Goal: Task Accomplishment & Management: Complete application form

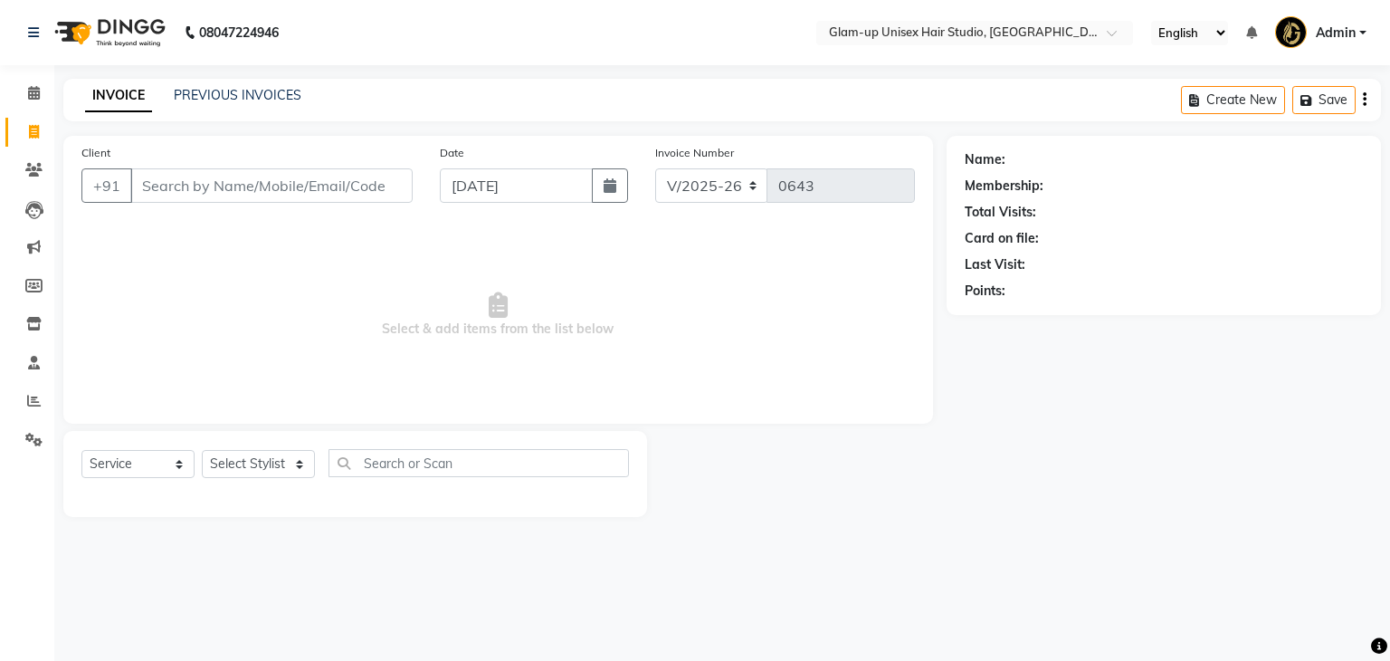
select select "4921"
select select "service"
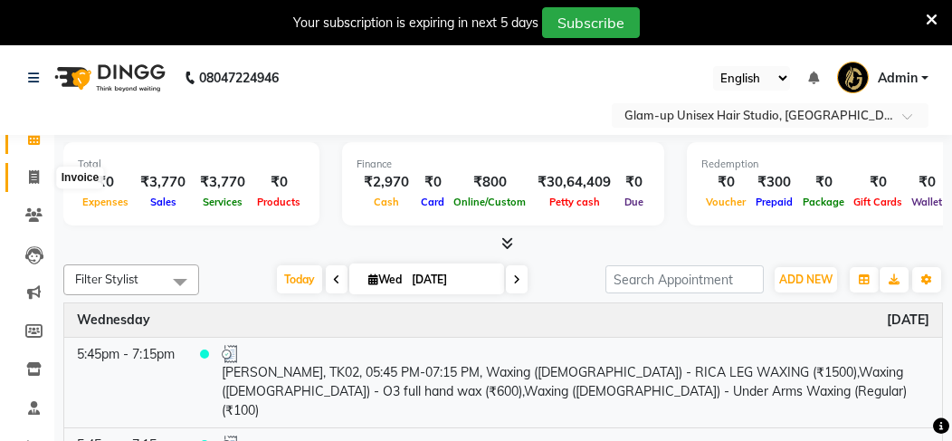
click at [33, 181] on icon at bounding box center [34, 177] width 10 height 14
select select "service"
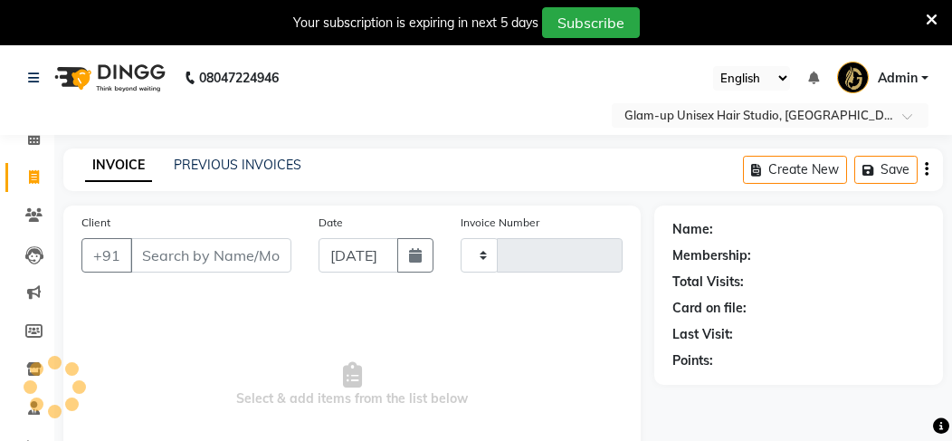
type input "0643"
select select "4921"
click at [143, 238] on input "Client" at bounding box center [210, 255] width 161 height 34
click at [146, 239] on input "Client" at bounding box center [210, 255] width 161 height 34
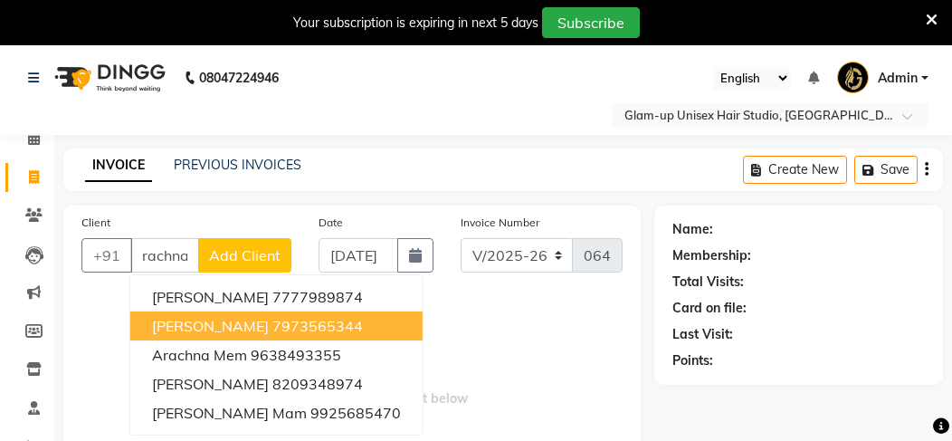
click at [214, 314] on button "[PERSON_NAME] 7973565344" at bounding box center [276, 325] width 292 height 29
type input "7973565344"
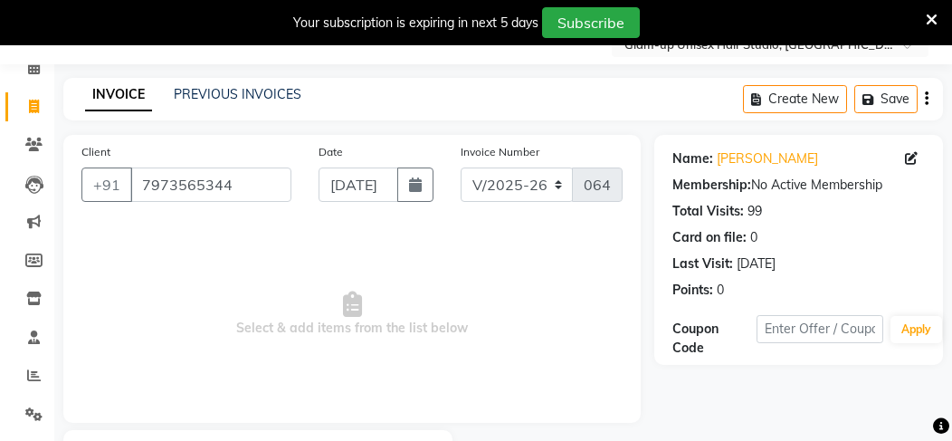
scroll to position [148, 0]
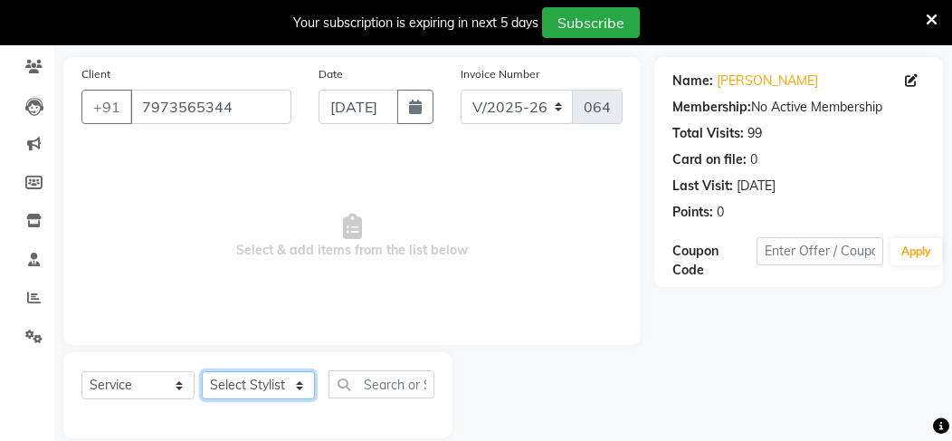
click at [246, 371] on select "Select Stylist [PERSON_NAME] [PERSON_NAME] [PERSON_NAME] [PERSON_NAME]" at bounding box center [258, 385] width 113 height 28
select select "30301"
click at [202, 371] on select "Select Stylist [PERSON_NAME] [PERSON_NAME] [PERSON_NAME] [PERSON_NAME]" at bounding box center [258, 385] width 113 height 28
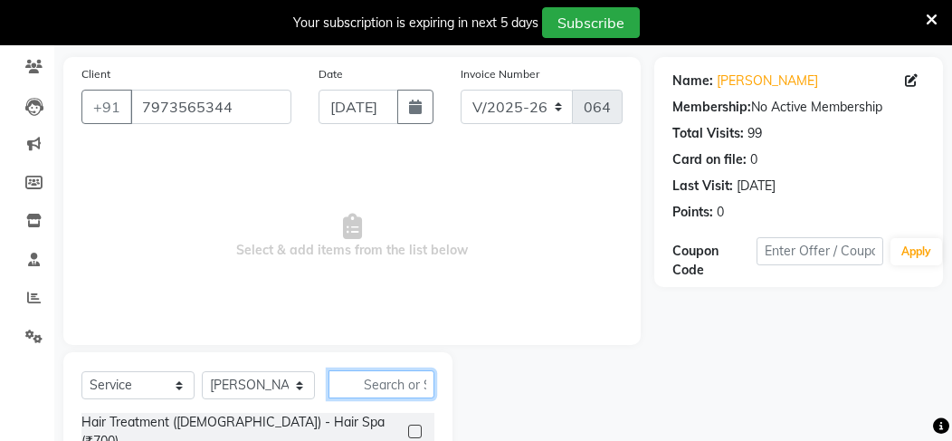
click at [365, 370] on input "text" at bounding box center [382, 384] width 106 height 28
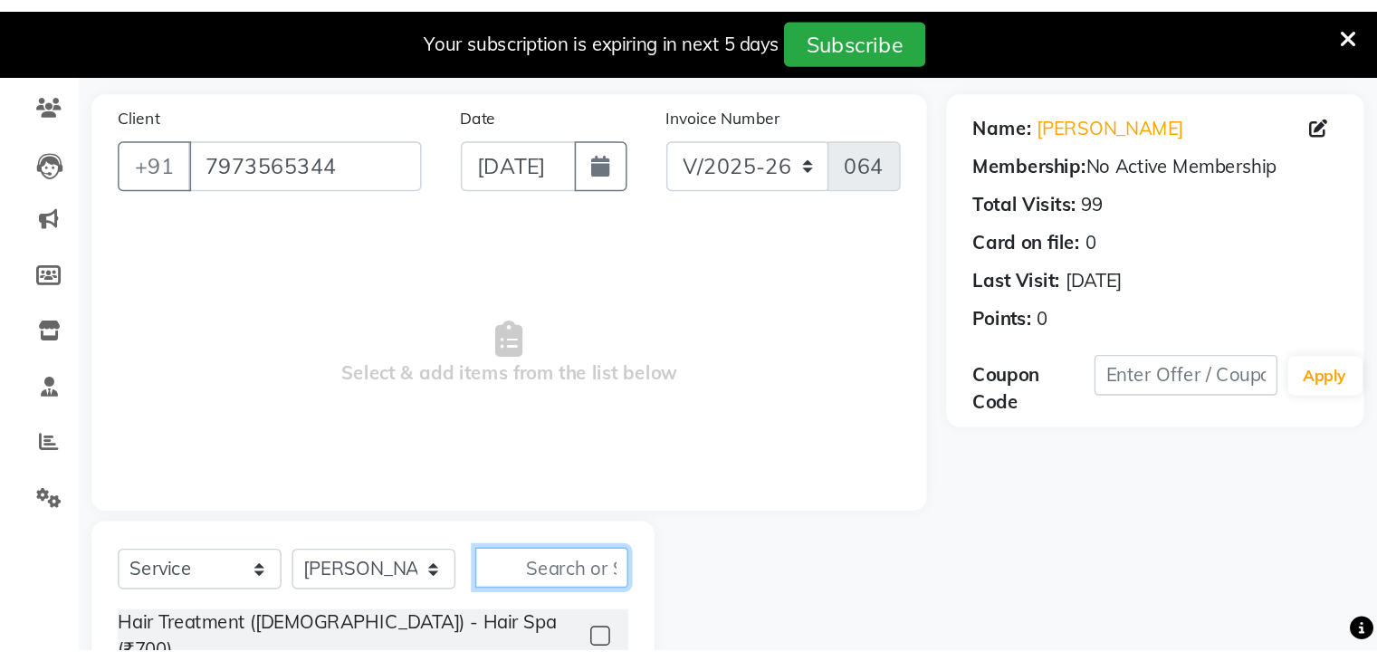
scroll to position [110, 0]
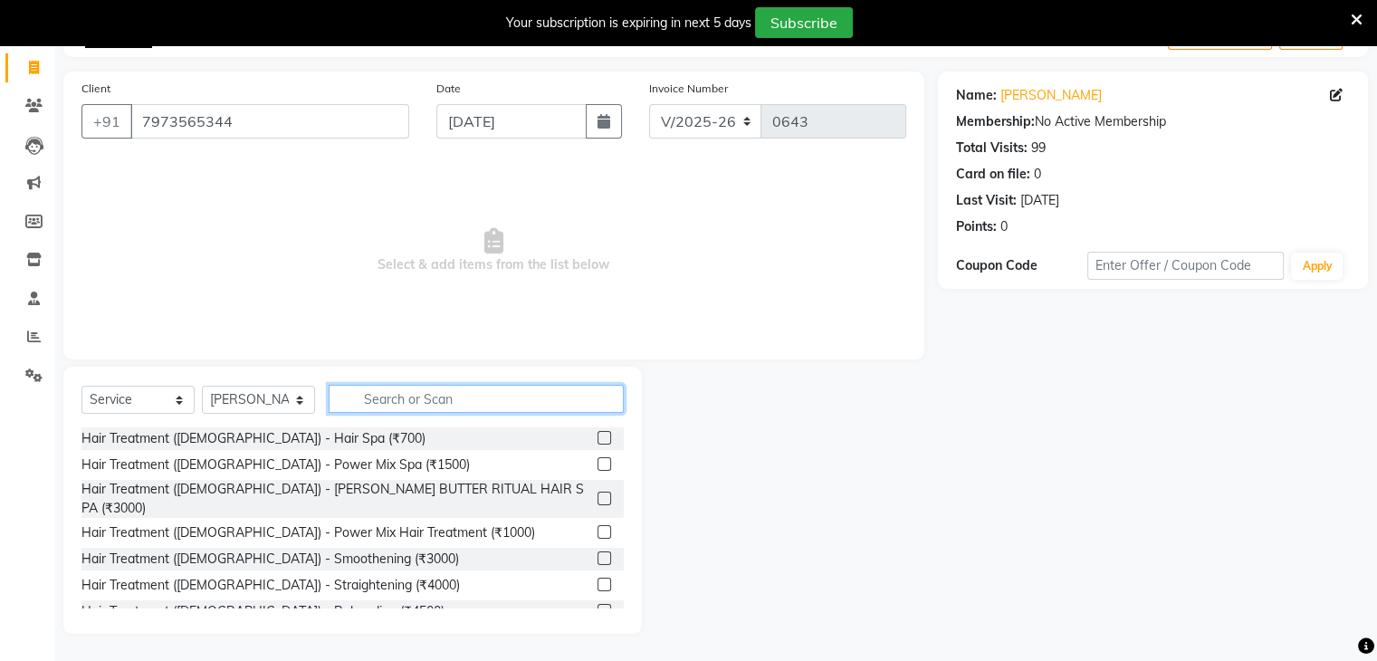
click at [358, 399] on input "text" at bounding box center [476, 399] width 295 height 28
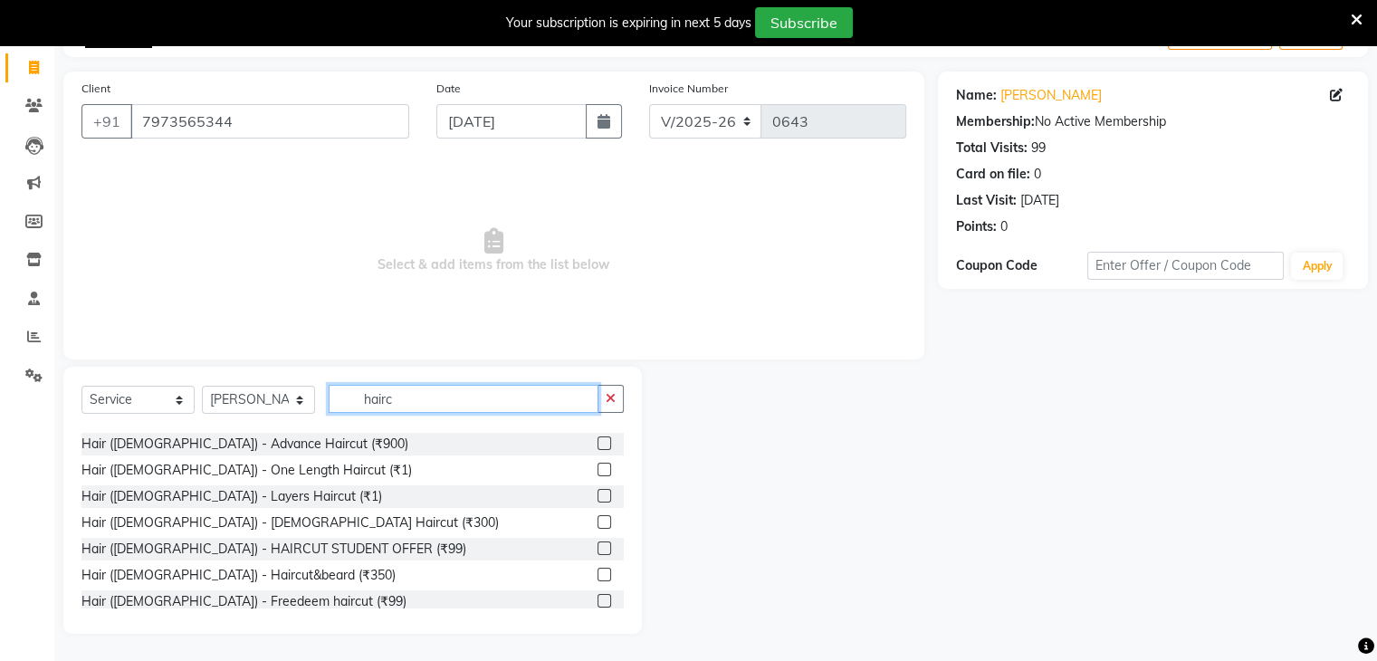
scroll to position [181, 0]
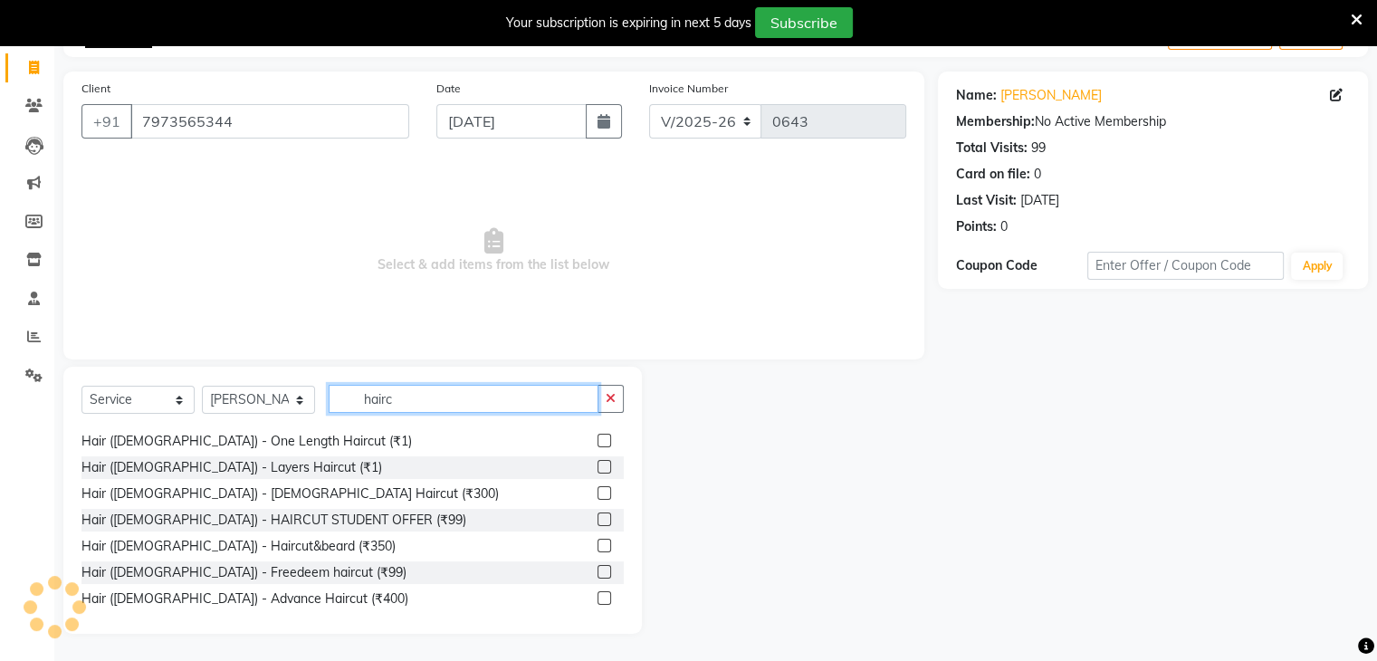
type input "hairc"
click at [597, 440] on label at bounding box center [604, 493] width 14 height 14
click at [597, 440] on input "checkbox" at bounding box center [603, 494] width 12 height 12
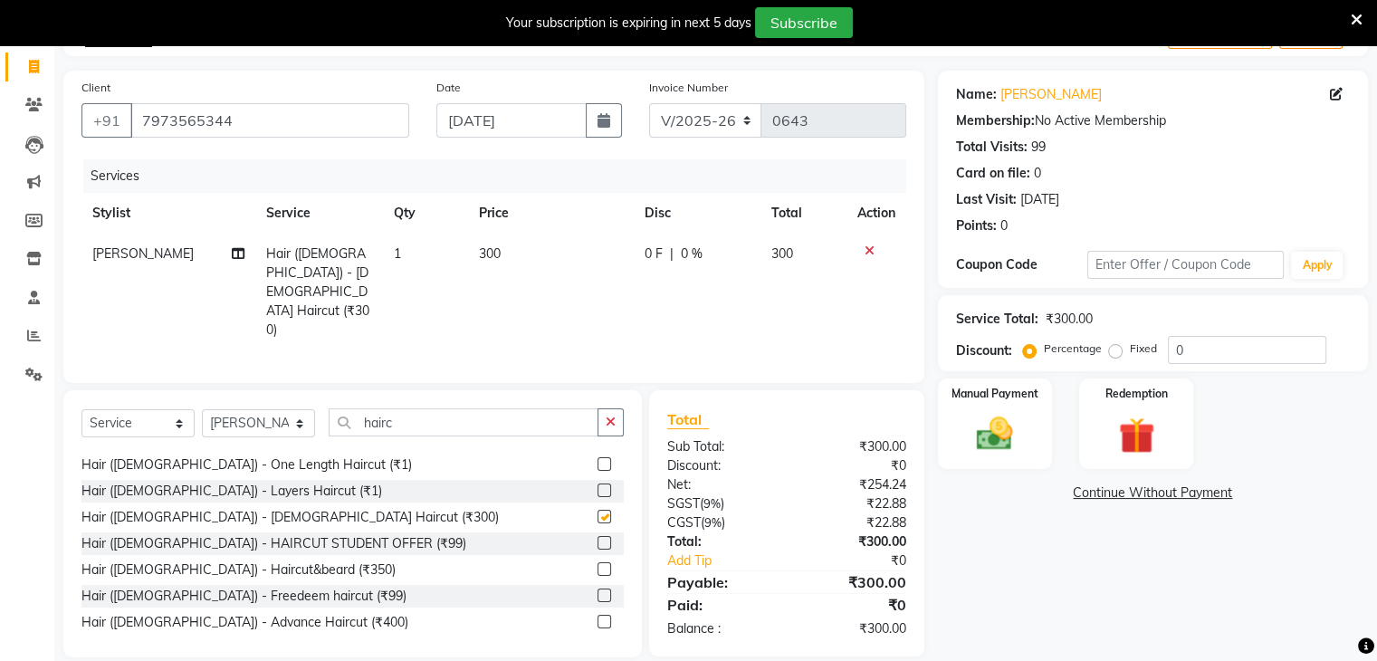
checkbox input "false"
click at [402, 408] on input "hairc" at bounding box center [464, 422] width 270 height 28
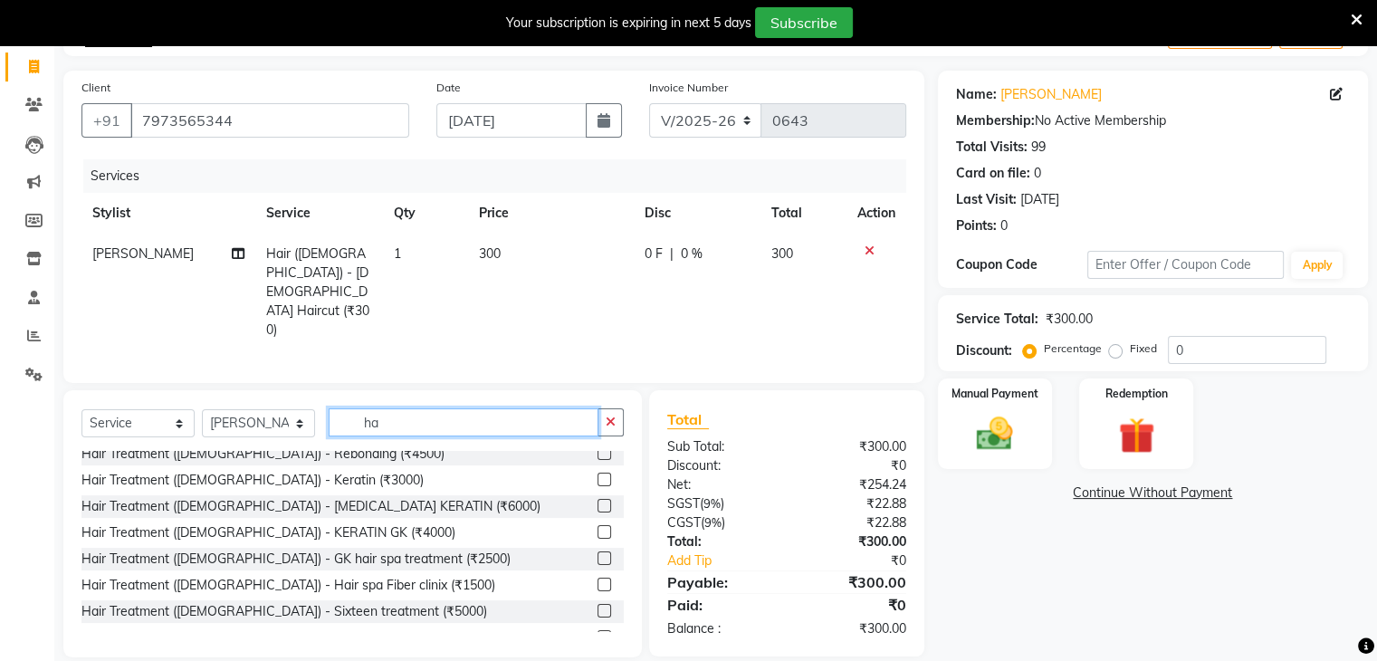
type input "h"
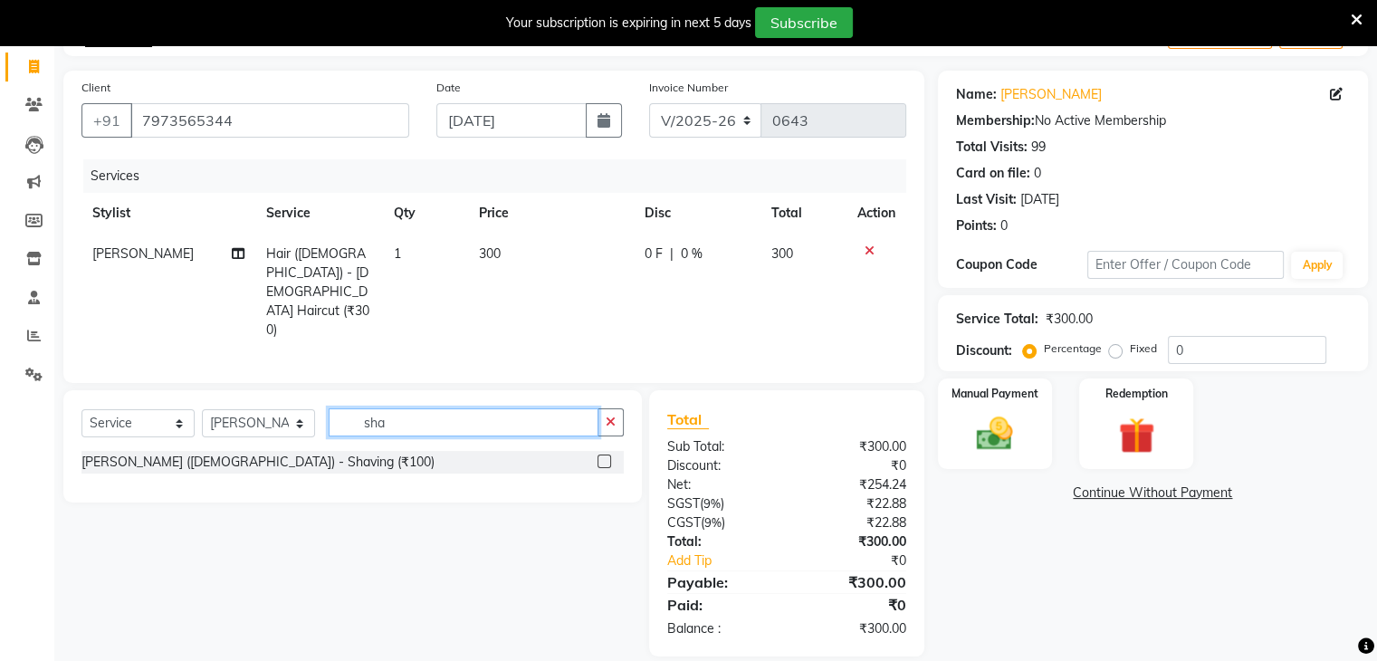
scroll to position [109, 0]
type input "sha"
click at [597, 440] on label at bounding box center [604, 463] width 14 height 14
click at [597, 440] on input "checkbox" at bounding box center [603, 464] width 12 height 12
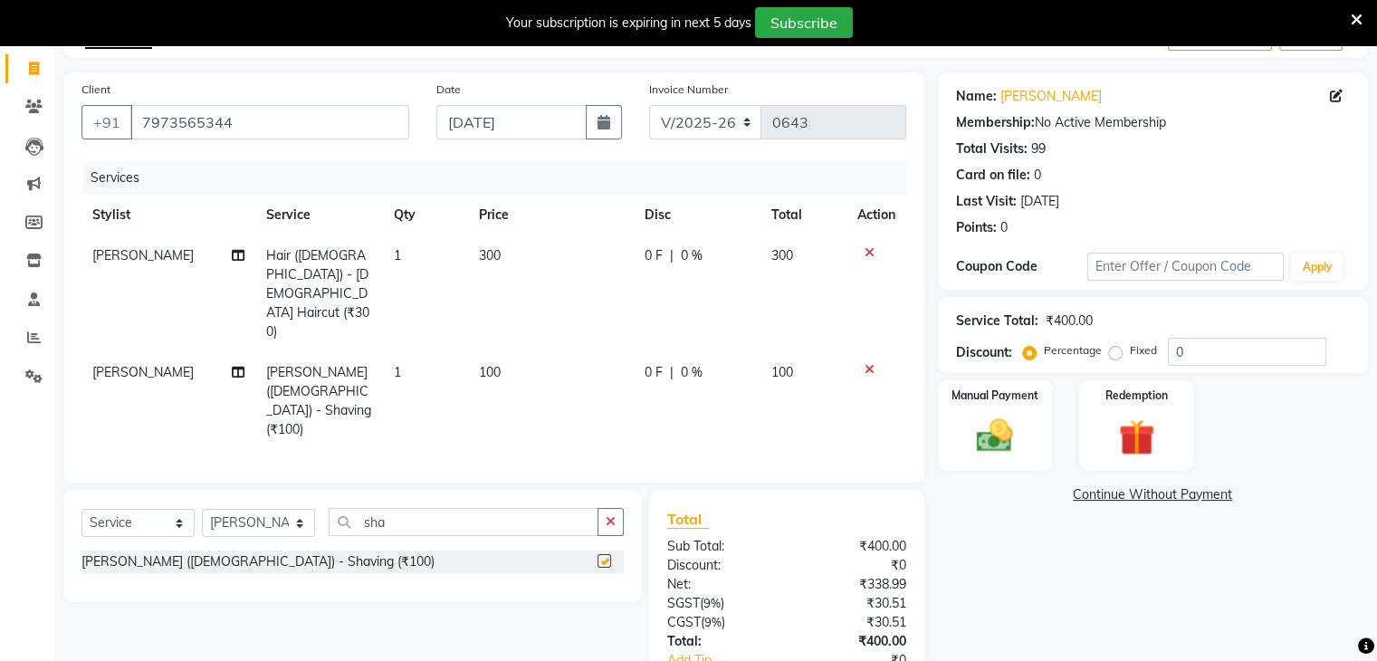
checkbox input "false"
click at [397, 440] on input "sha" at bounding box center [464, 522] width 270 height 28
type input "s"
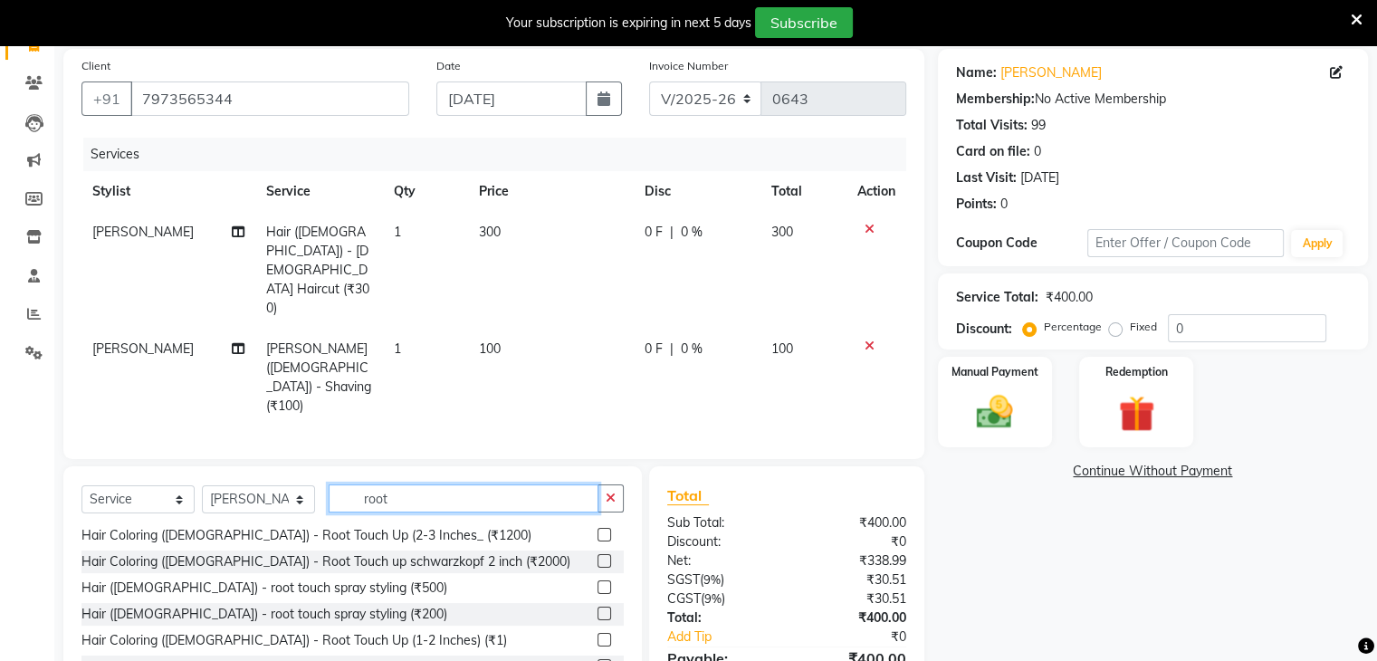
scroll to position [151, 0]
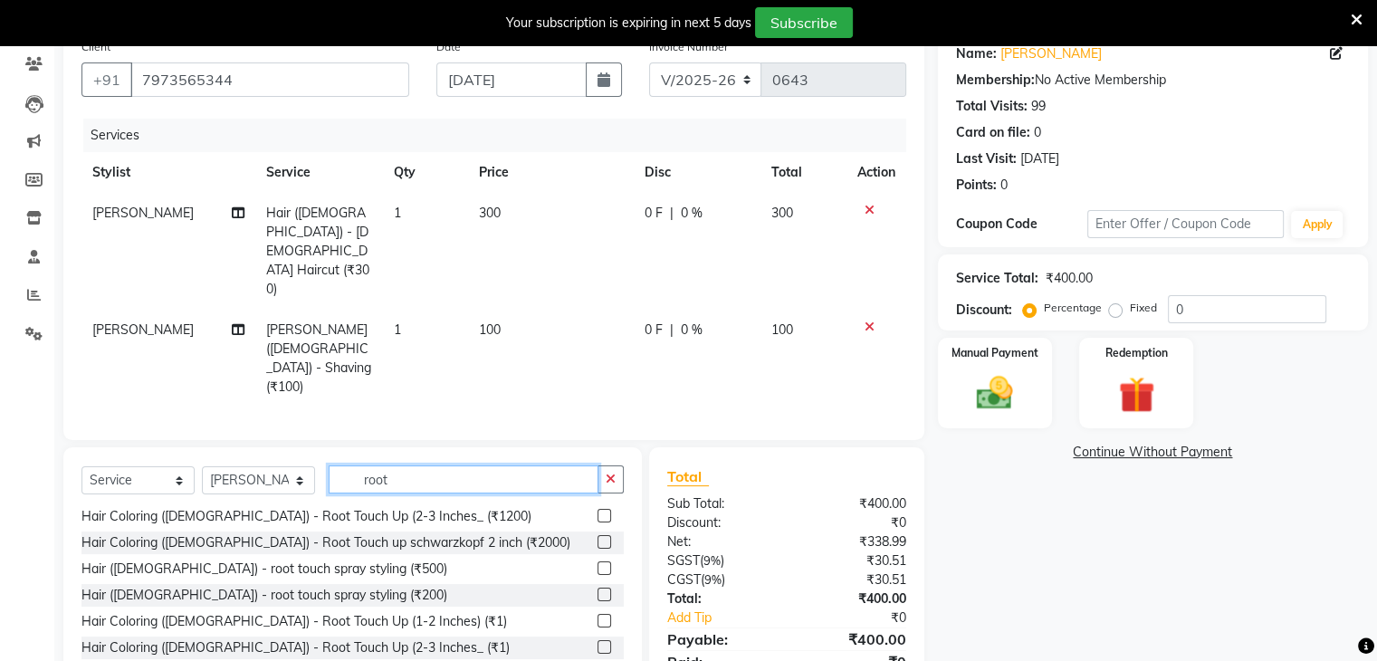
type input "root"
click at [597, 440] on div at bounding box center [610, 674] width 26 height 23
click at [597, 440] on label at bounding box center [604, 673] width 14 height 14
click at [597, 440] on input "checkbox" at bounding box center [603, 674] width 12 height 12
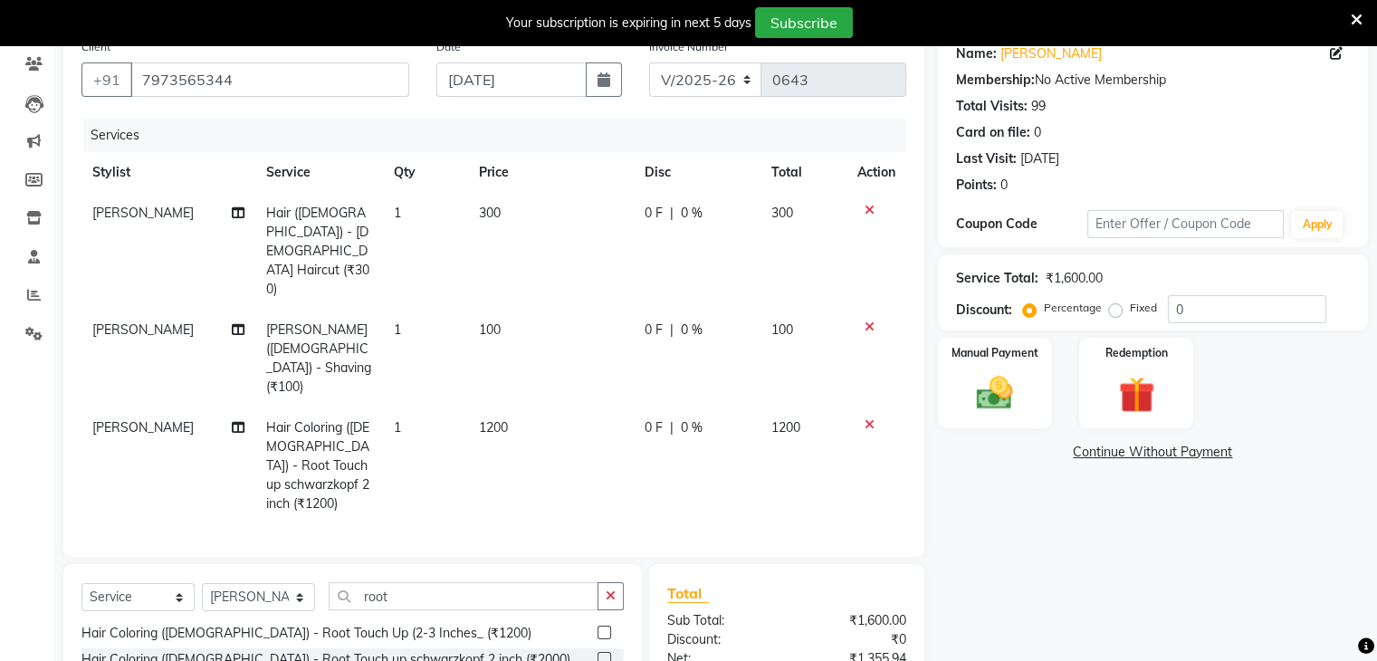
checkbox input "false"
click at [670, 418] on span "|" at bounding box center [672, 427] width 4 height 19
select select "30301"
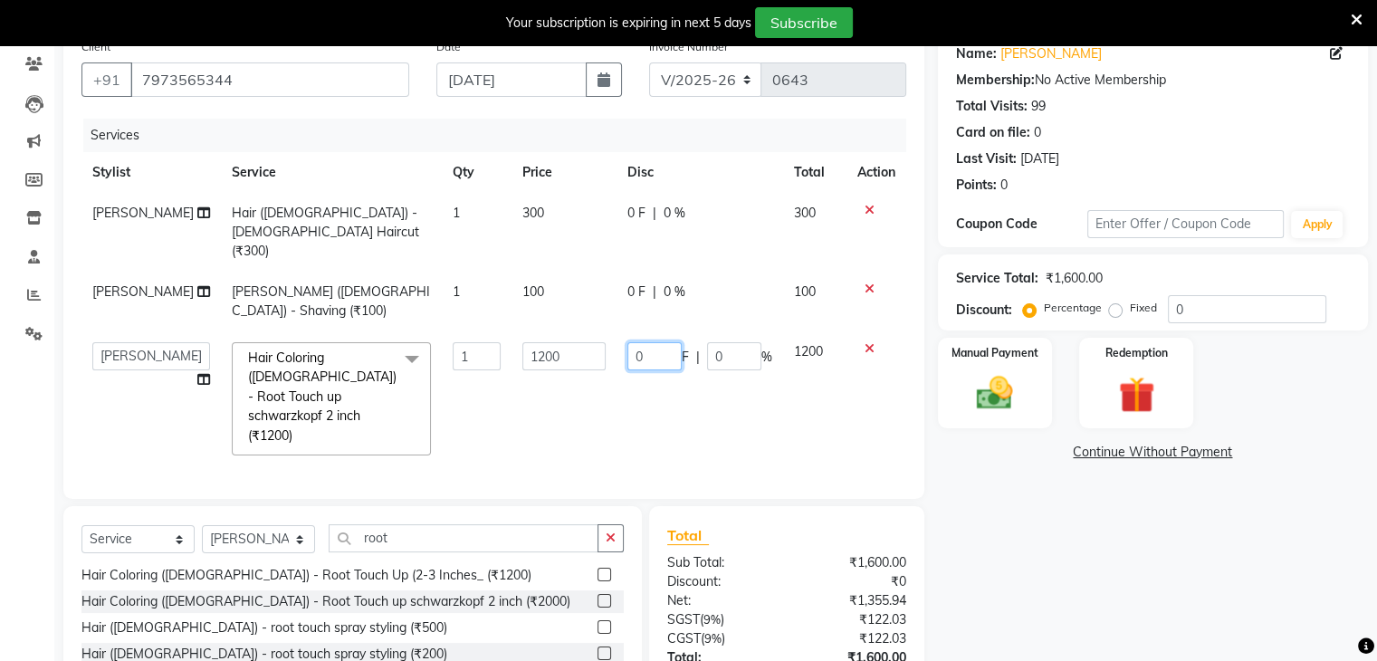
click at [638, 342] on input "0" at bounding box center [654, 356] width 54 height 28
type input "0700"
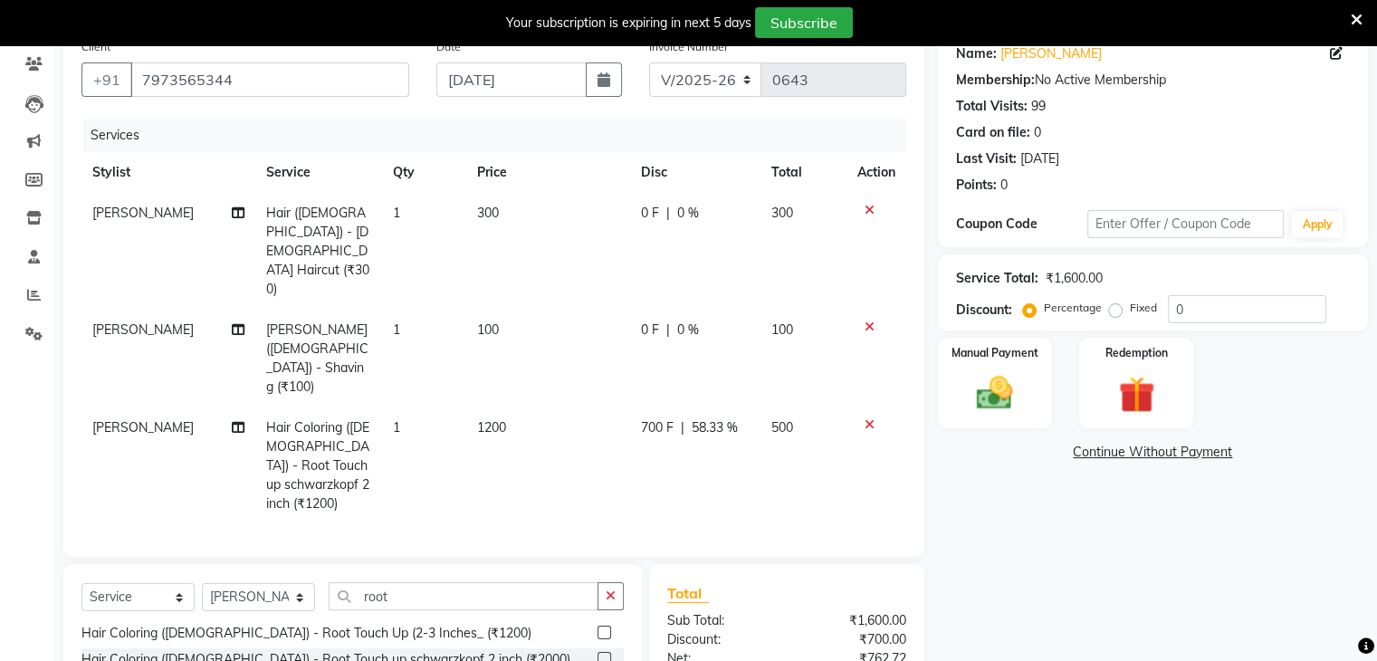
click at [726, 407] on td "700 F | 58.33 %" at bounding box center [695, 465] width 130 height 117
select select "30301"
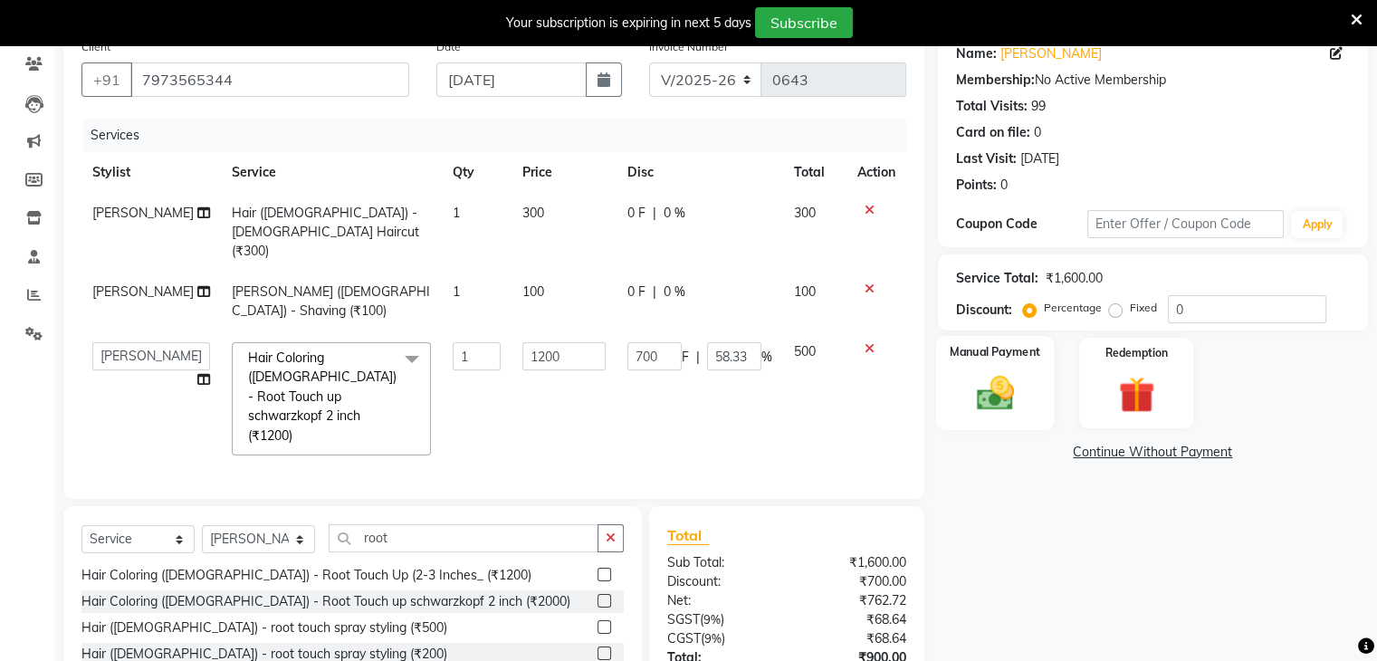
click at [951, 396] on div "Manual Payment" at bounding box center [994, 382] width 119 height 93
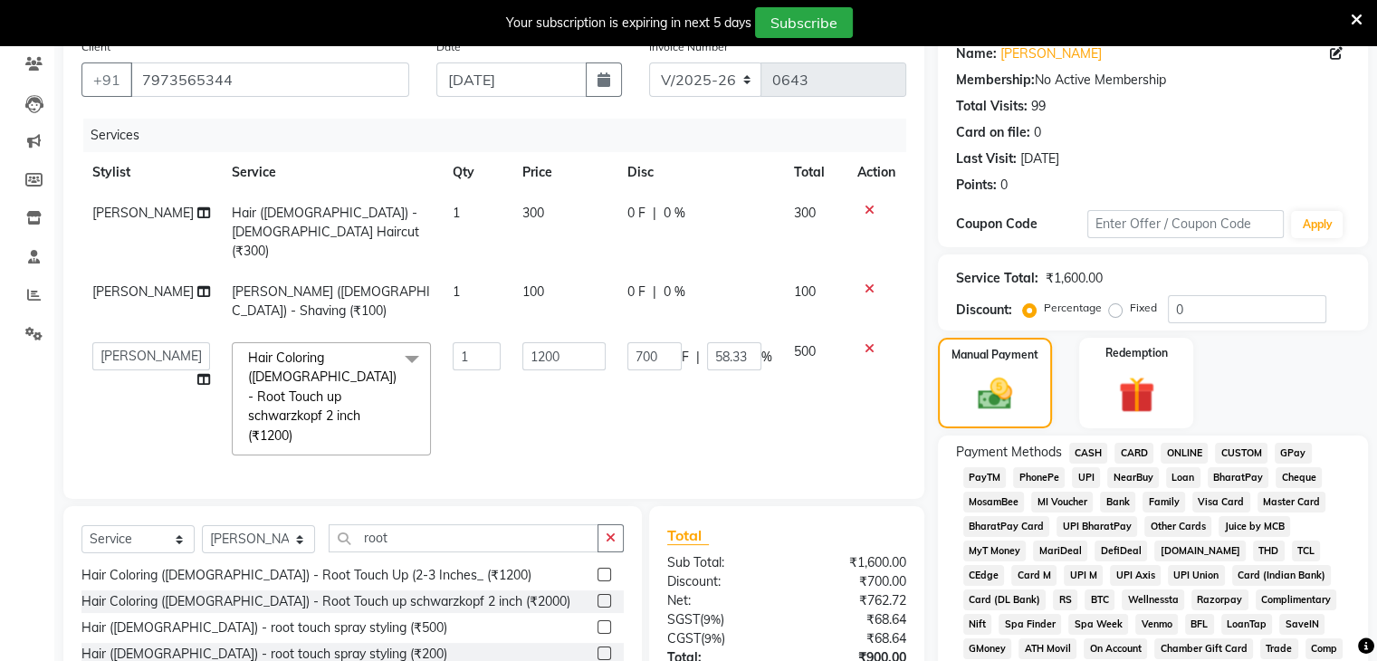
click at [951, 440] on span "CASH" at bounding box center [1088, 453] width 39 height 21
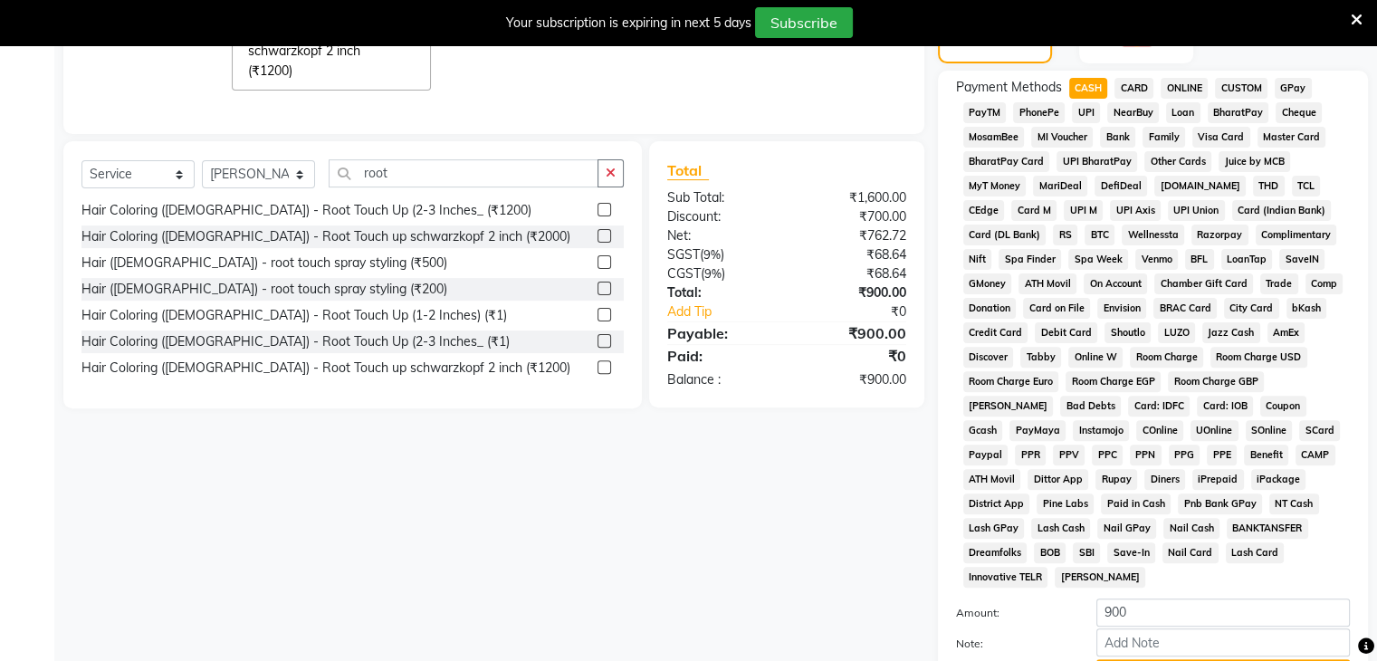
scroll to position [673, 0]
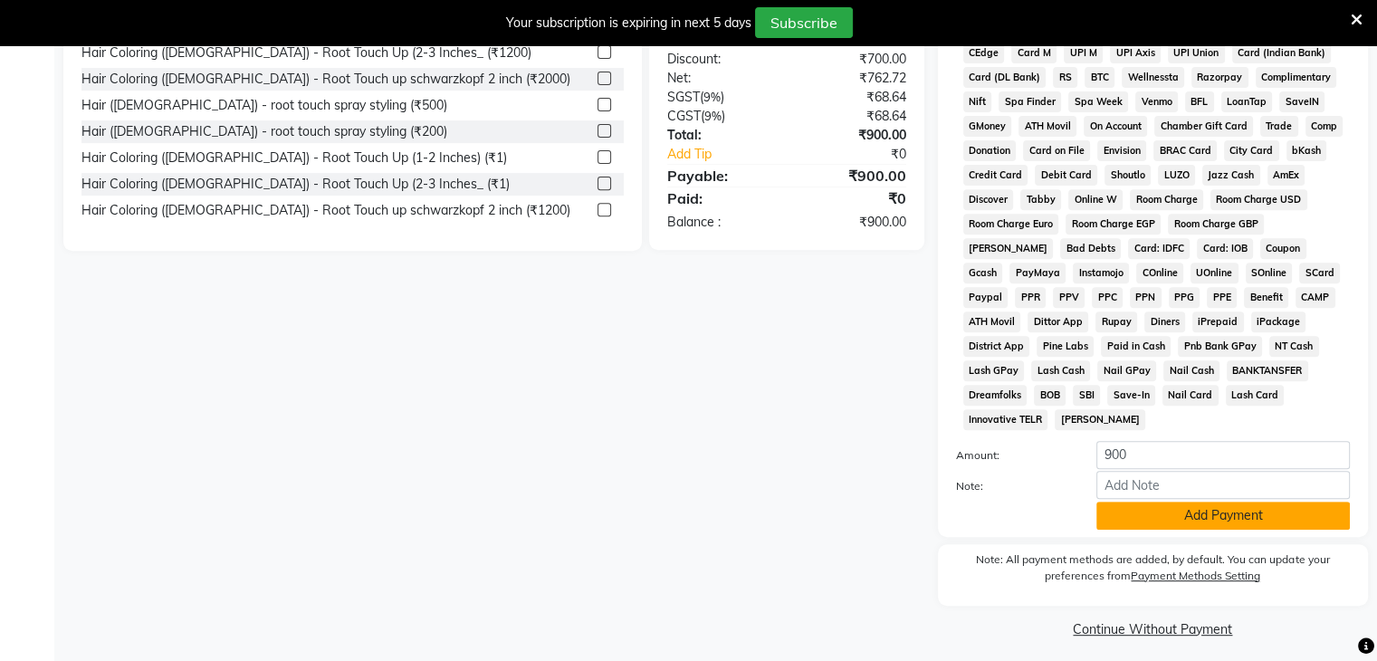
click at [951, 440] on button "Add Payment" at bounding box center [1222, 515] width 253 height 28
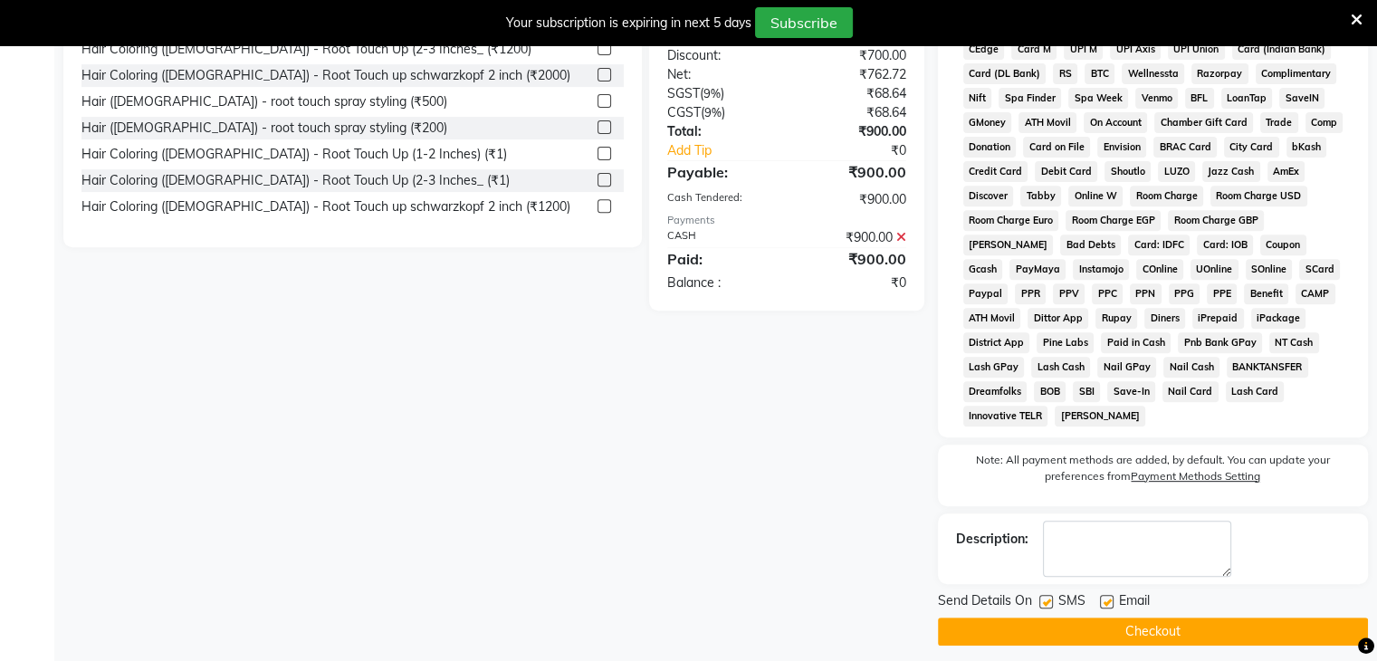
scroll to position [677, 0]
click at [951, 440] on button "Checkout" at bounding box center [1153, 631] width 430 height 28
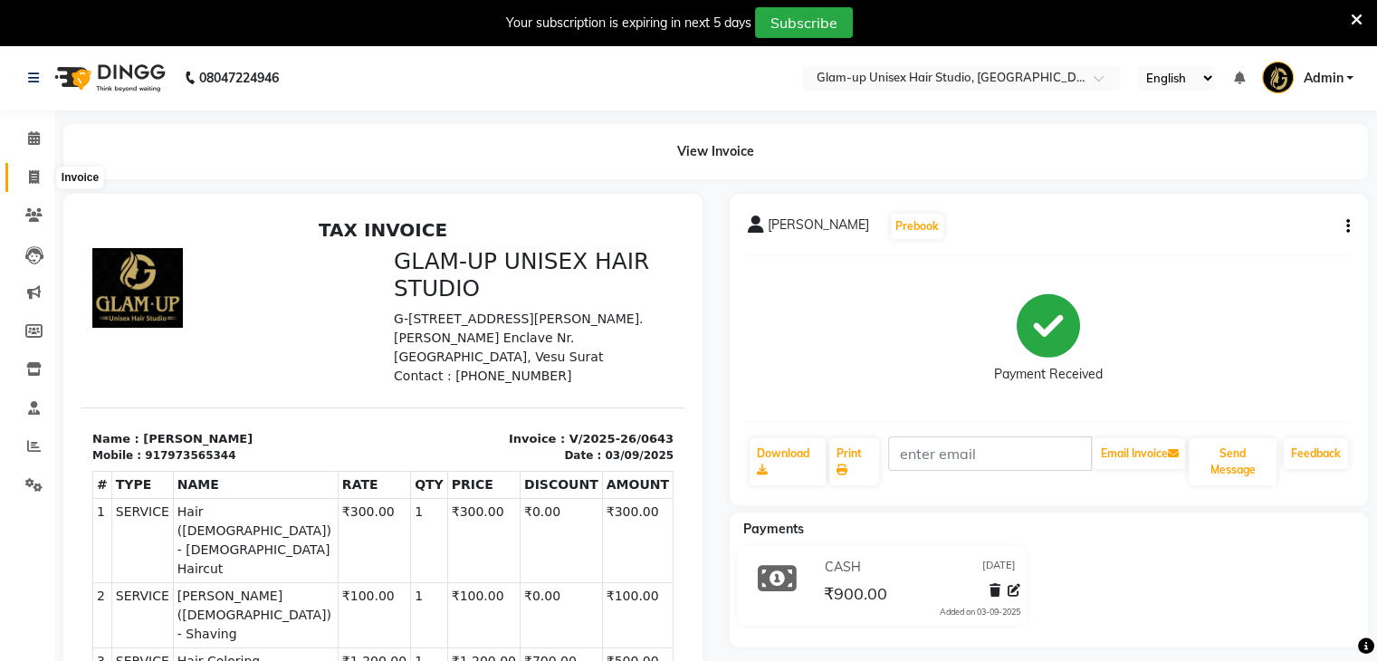
click at [33, 186] on span at bounding box center [34, 177] width 32 height 21
select select "service"
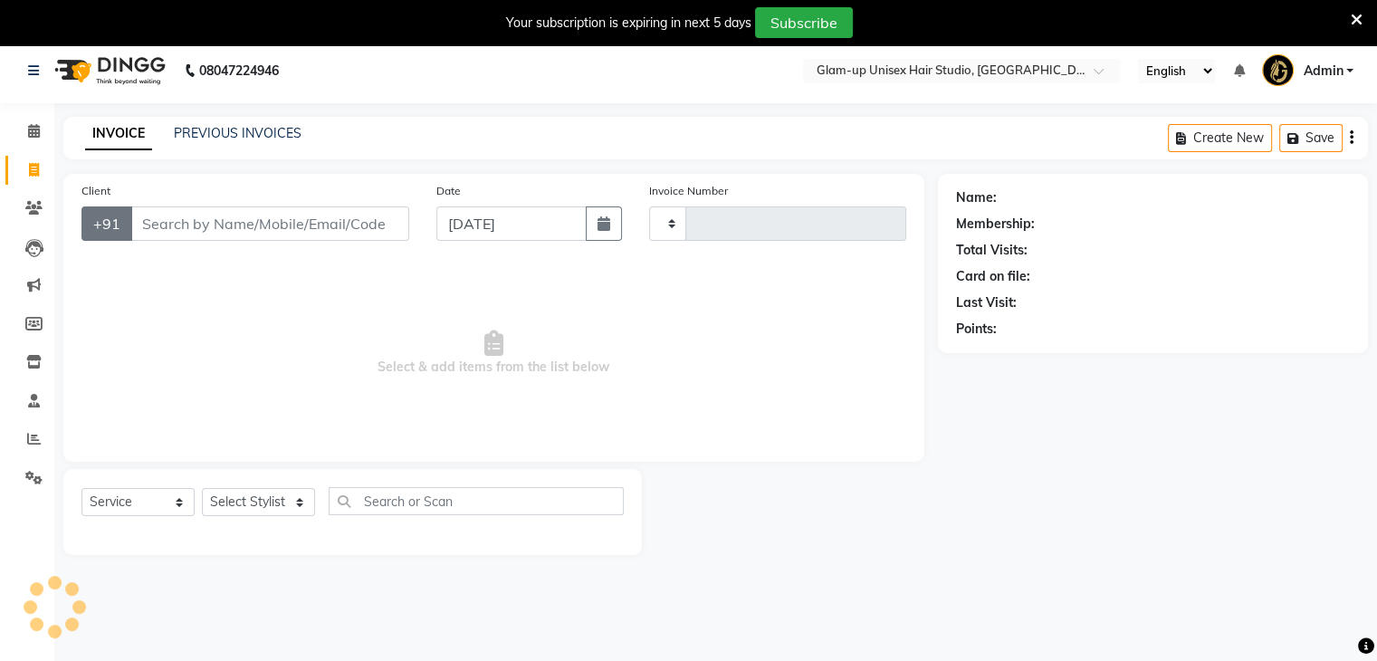
type input "0644"
select select "4921"
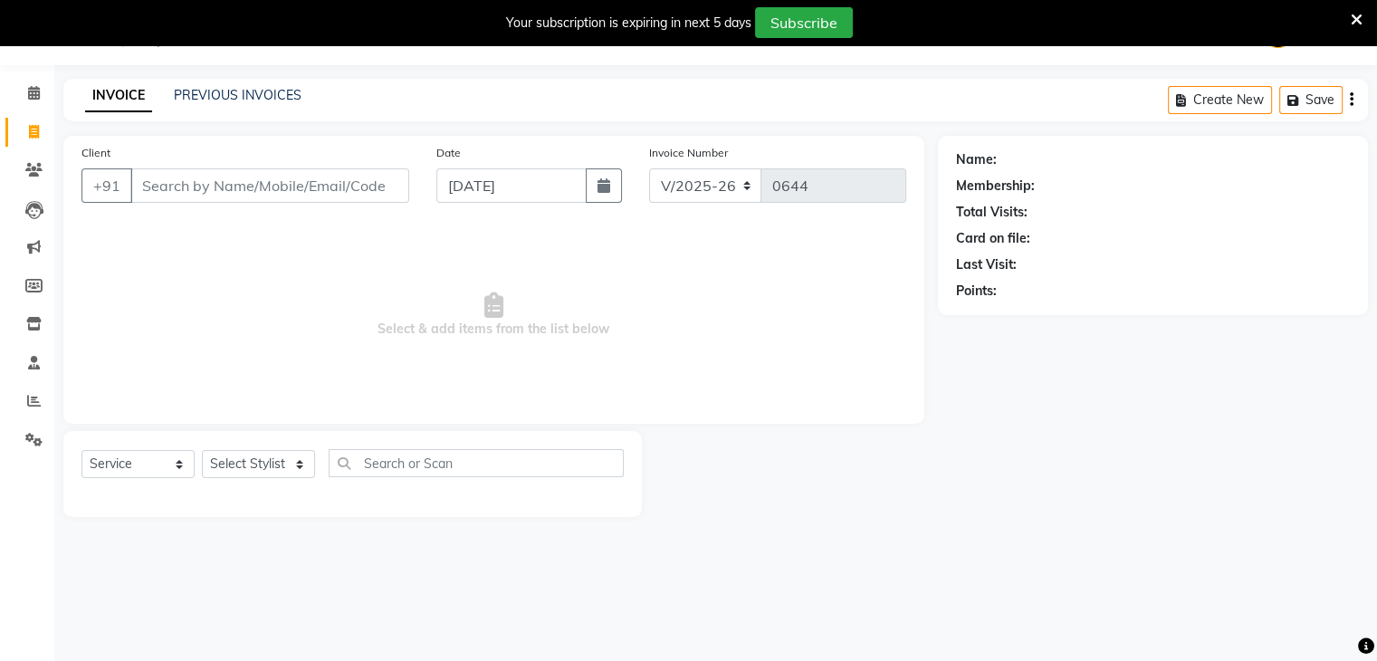
click at [149, 187] on input "Client" at bounding box center [269, 185] width 279 height 34
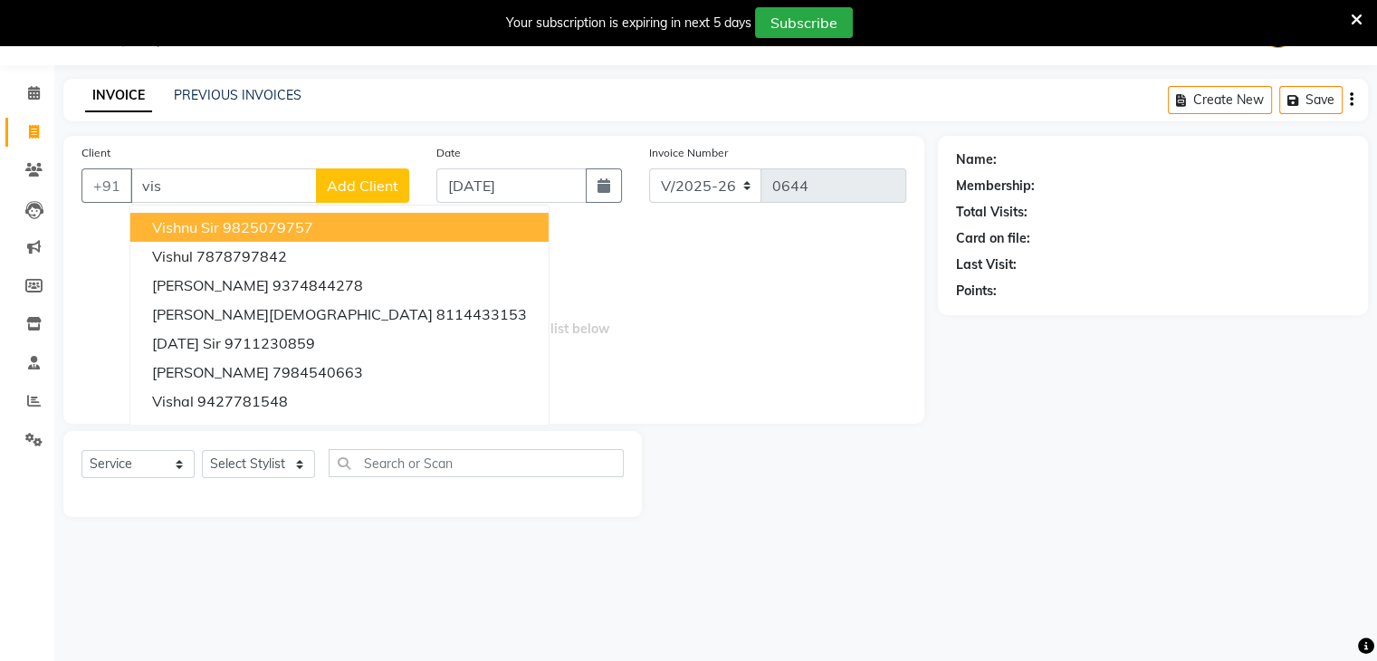
click at [223, 236] on button "vishnu sir 9825079757" at bounding box center [339, 227] width 418 height 29
type input "9825079757"
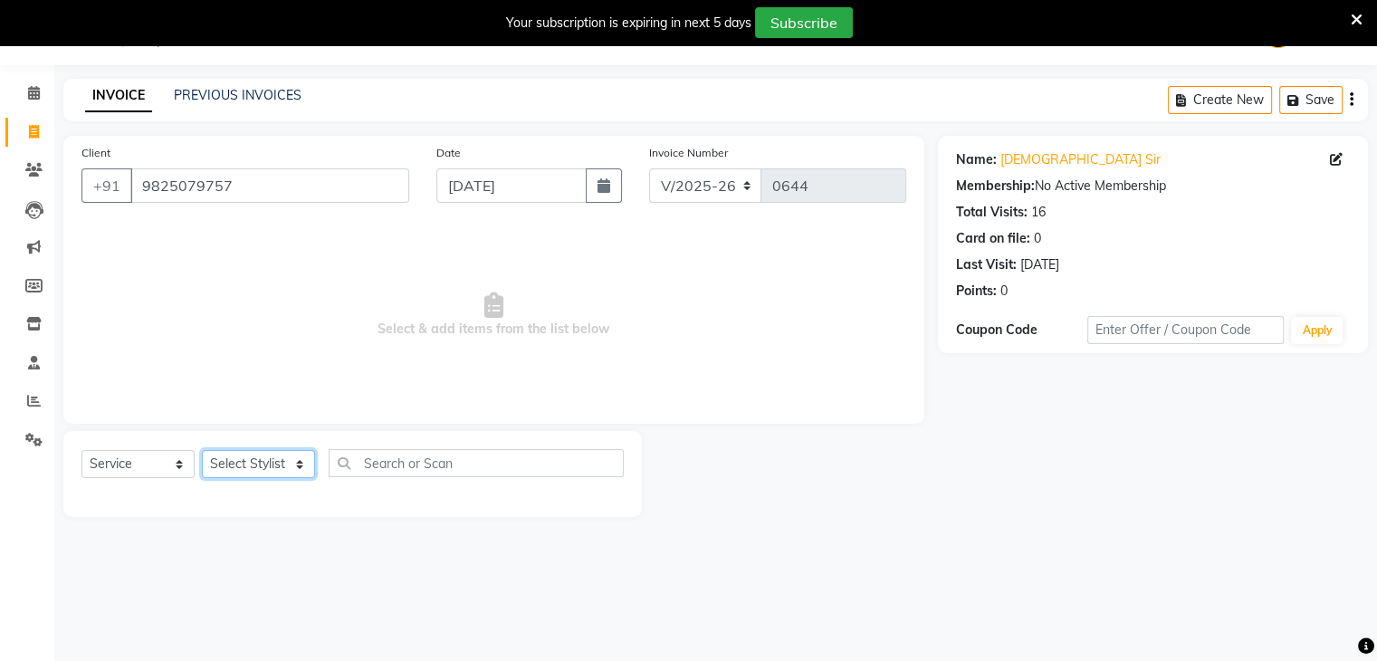
click at [249, 440] on select "Select Stylist [PERSON_NAME] [PERSON_NAME] [PERSON_NAME] [PERSON_NAME]" at bounding box center [258, 464] width 113 height 28
select select "30301"
click at [202, 440] on select "Select Stylist [PERSON_NAME] [PERSON_NAME] [PERSON_NAME] [PERSON_NAME]" at bounding box center [258, 464] width 113 height 28
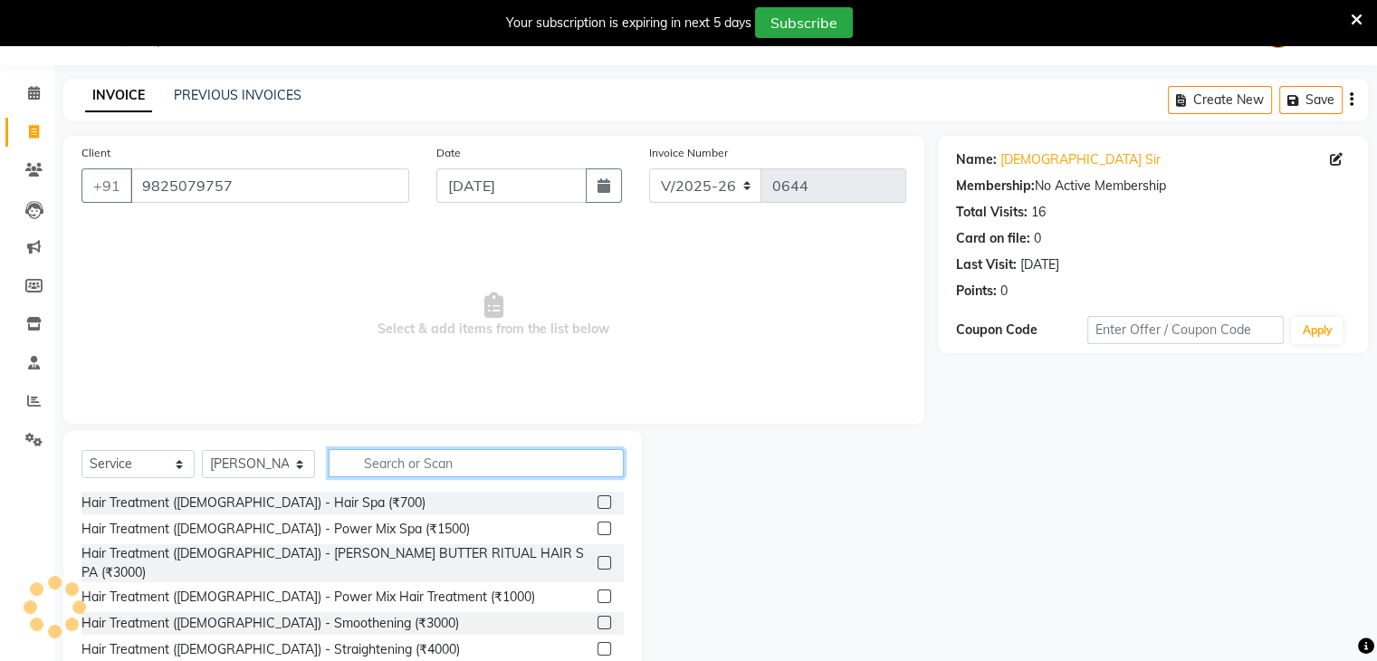
click at [368, 440] on input "text" at bounding box center [476, 463] width 295 height 28
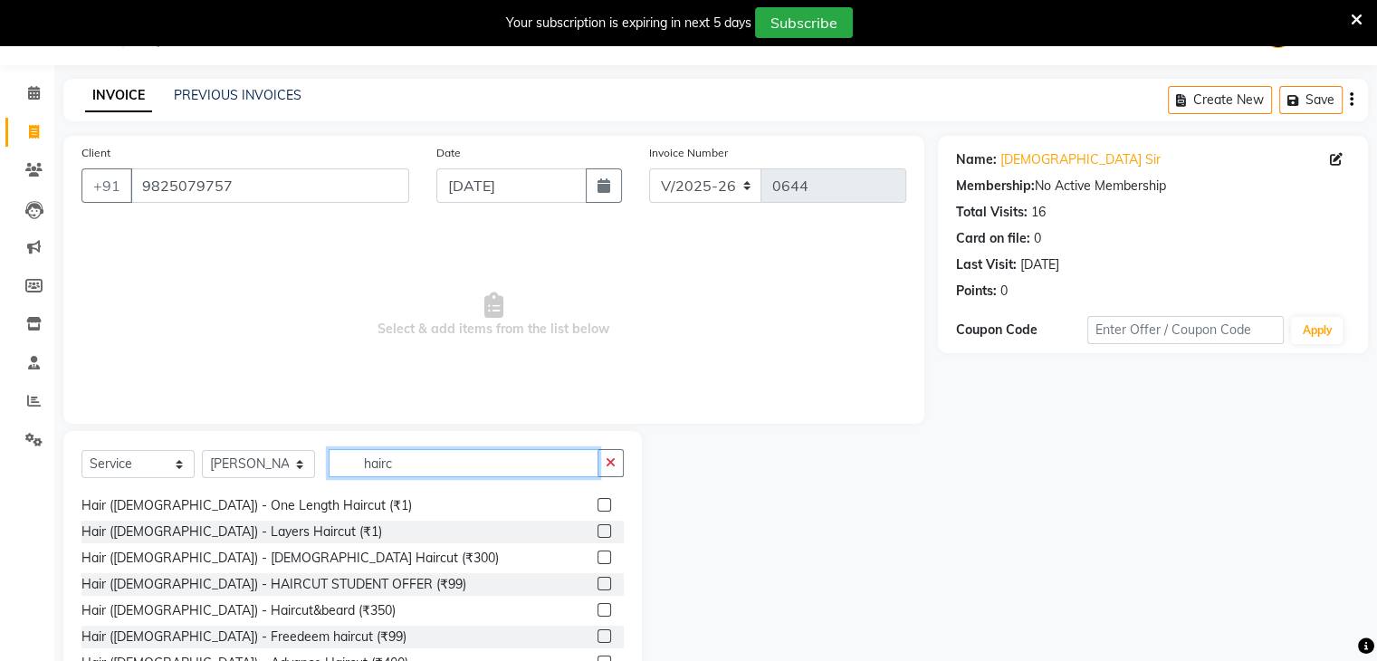
scroll to position [186, 0]
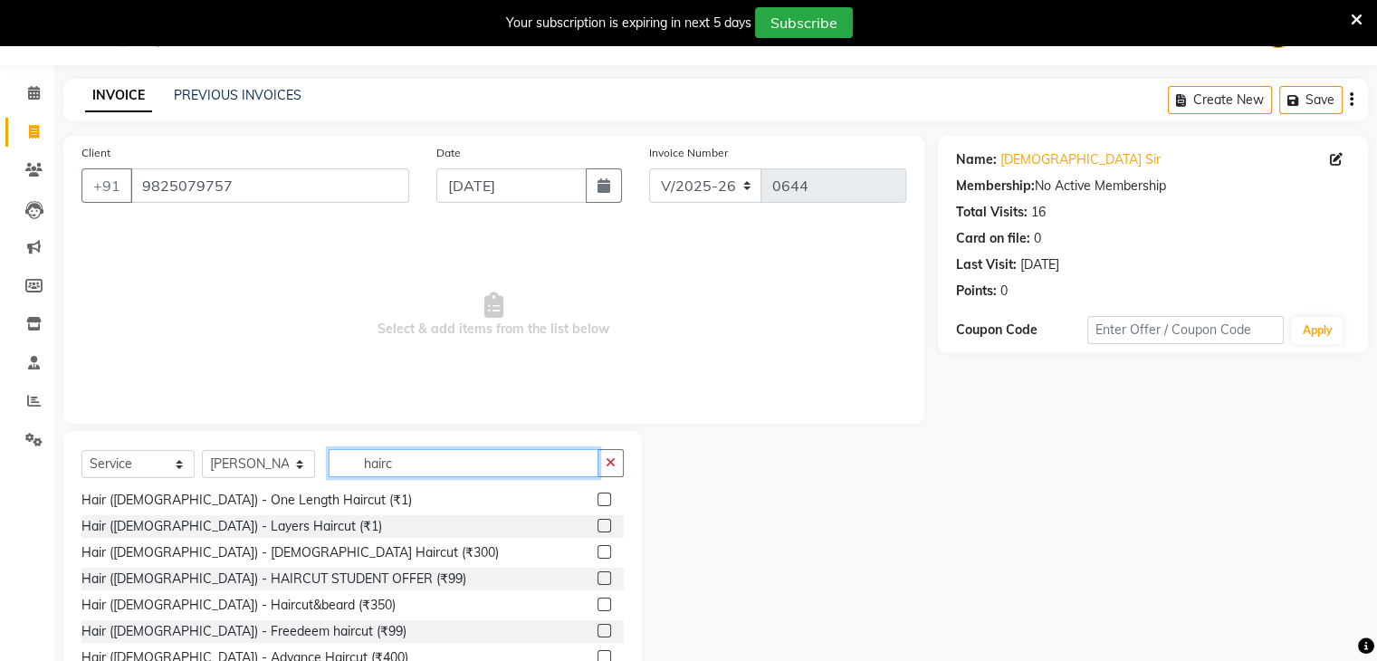
type input "hairc"
click at [597, 440] on label at bounding box center [604, 552] width 14 height 14
click at [597, 440] on input "checkbox" at bounding box center [603, 553] width 12 height 12
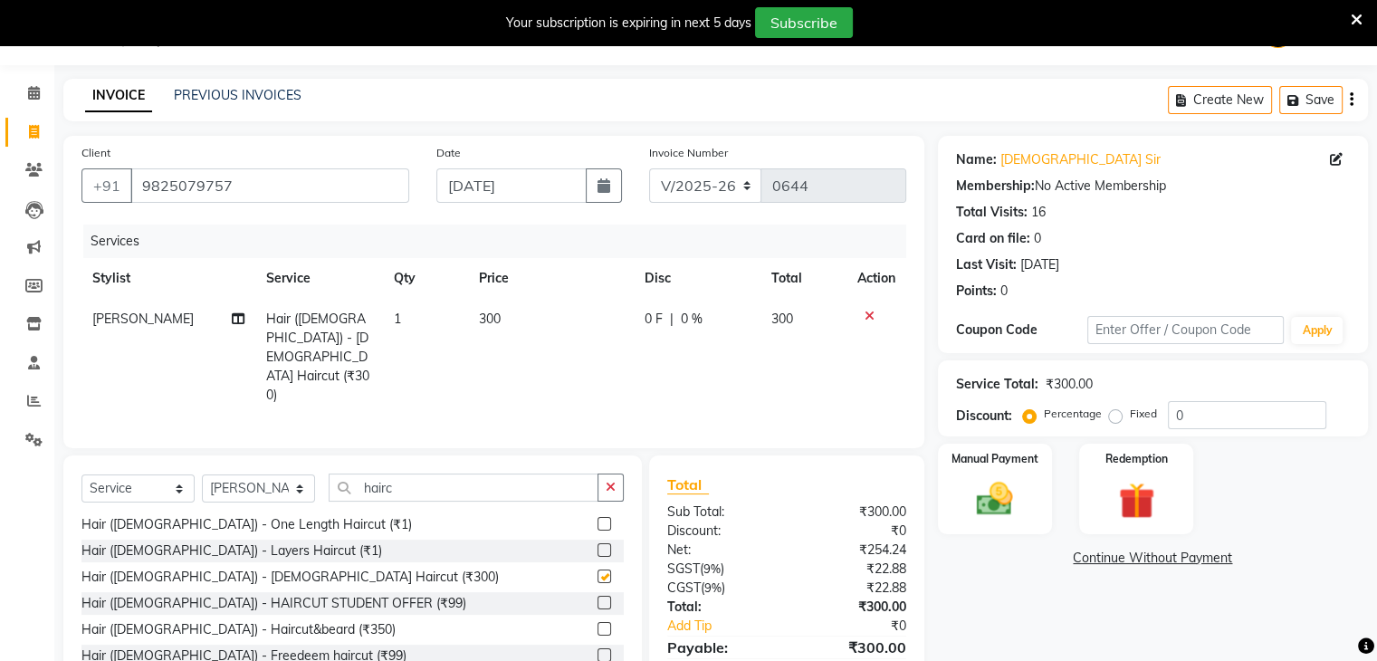
checkbox input "false"
click at [398, 440] on input "hairc" at bounding box center [464, 487] width 270 height 28
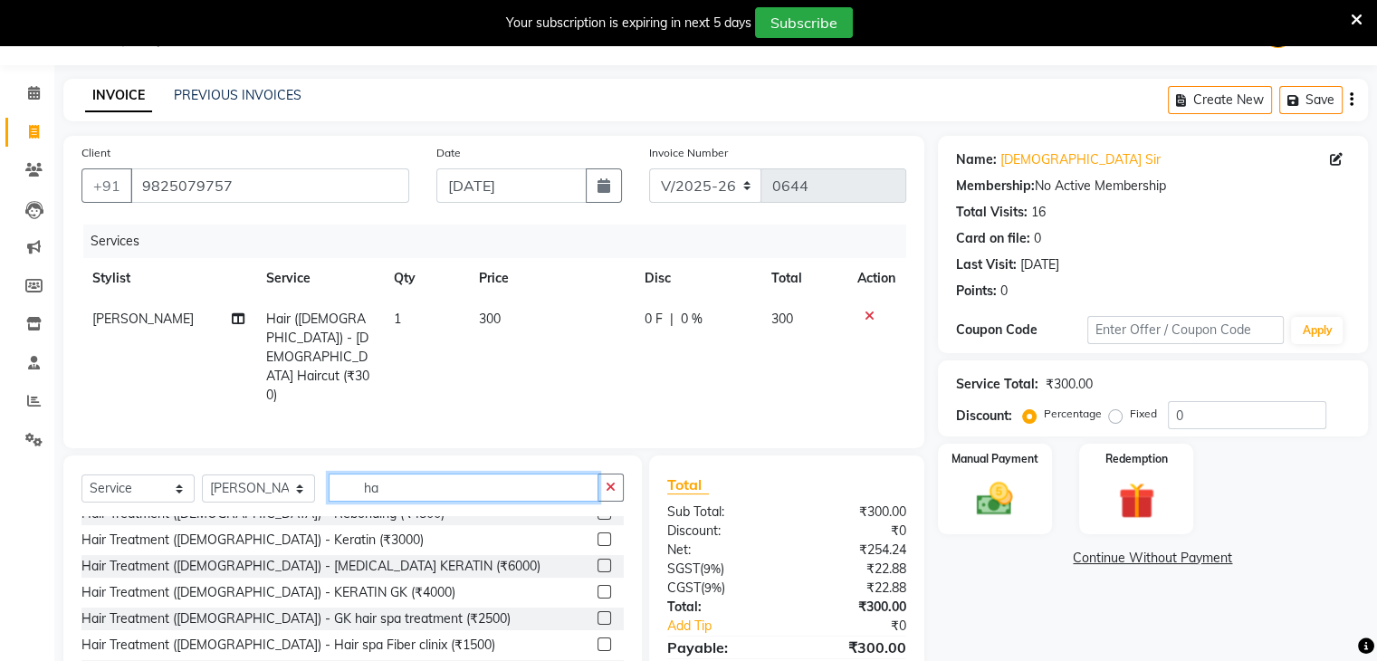
type input "h"
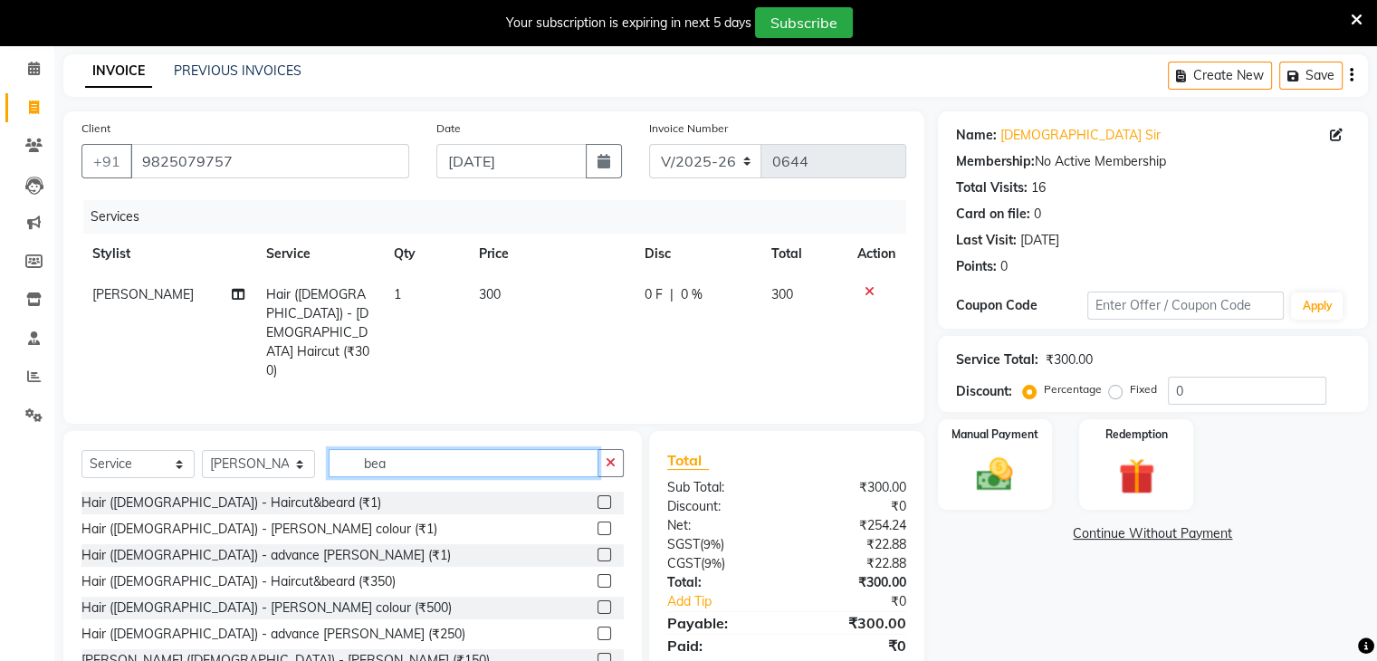
scroll to position [110, 0]
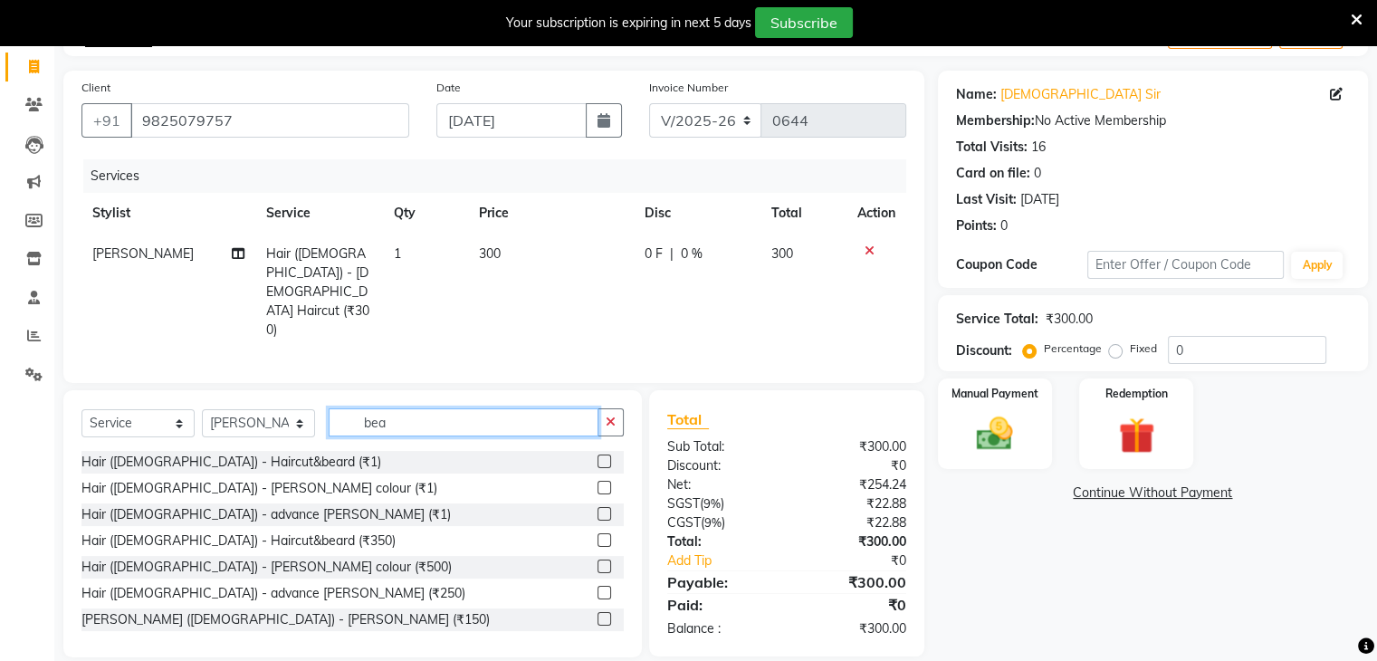
type input "bea"
click at [597, 440] on label at bounding box center [604, 619] width 14 height 14
click at [597, 440] on input "checkbox" at bounding box center [603, 620] width 12 height 12
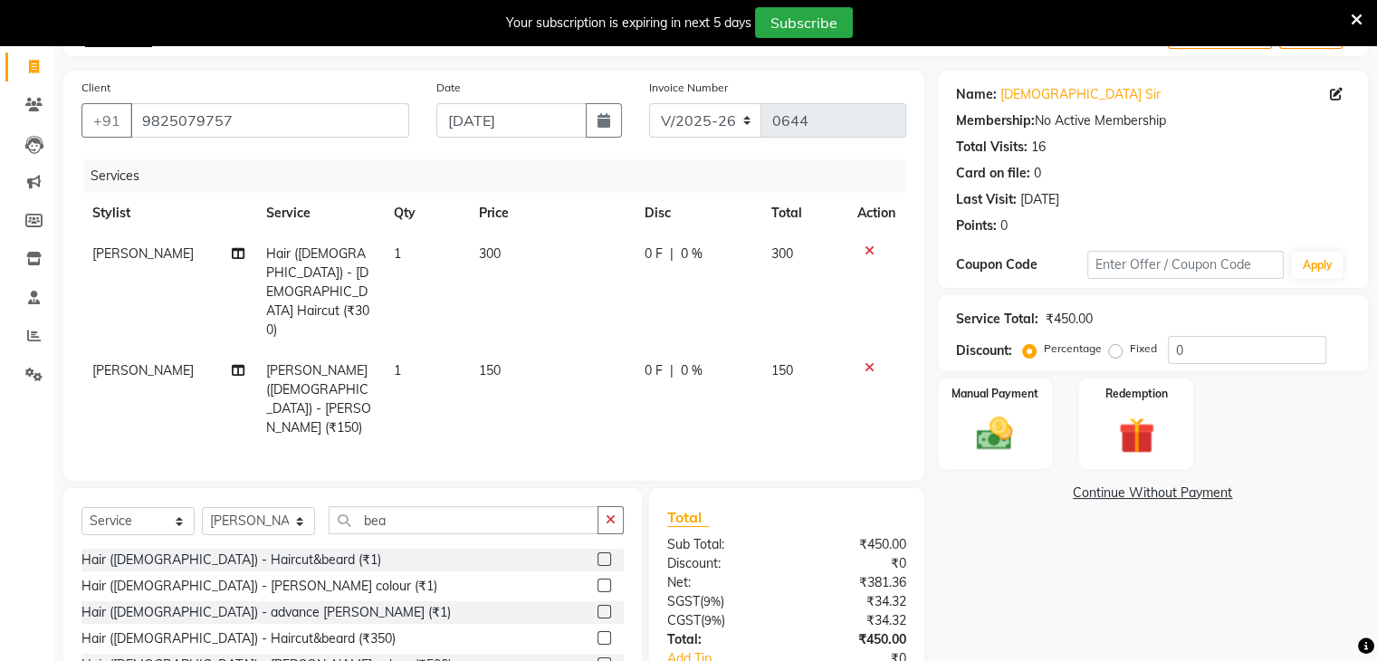
checkbox input "false"
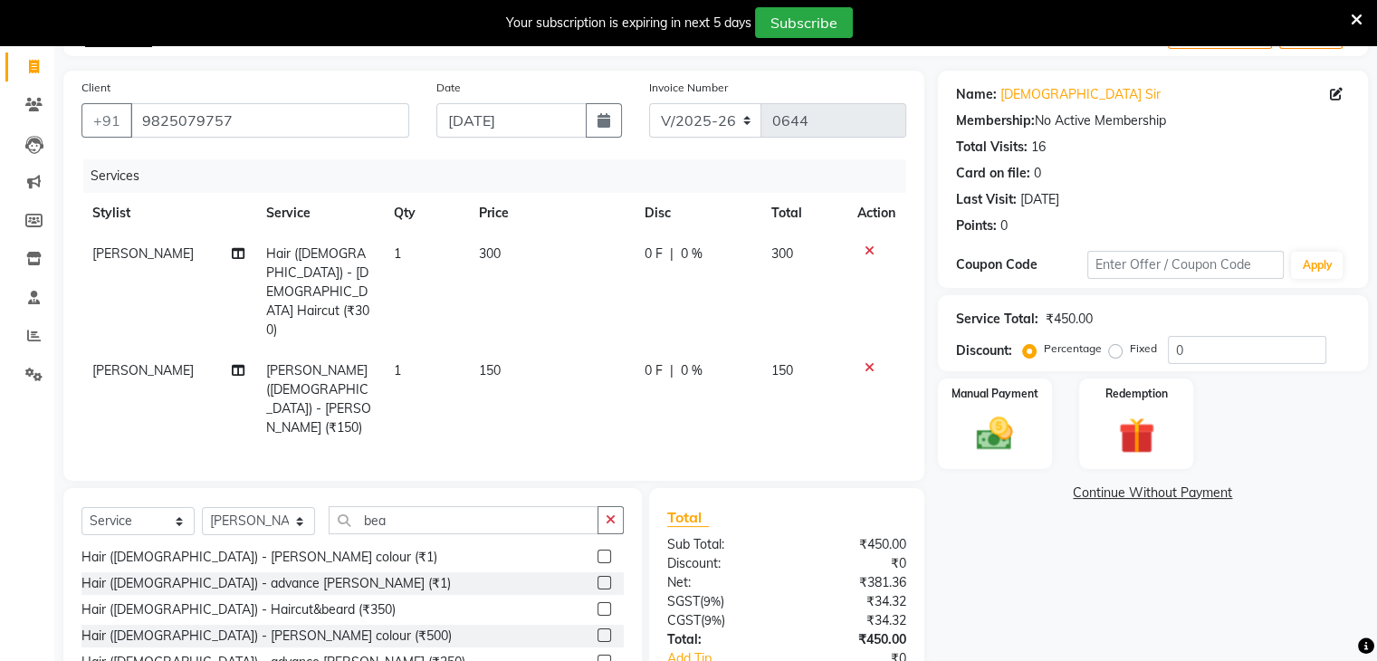
click at [673, 361] on div "0 F | 0 %" at bounding box center [696, 370] width 105 height 19
select select "30301"
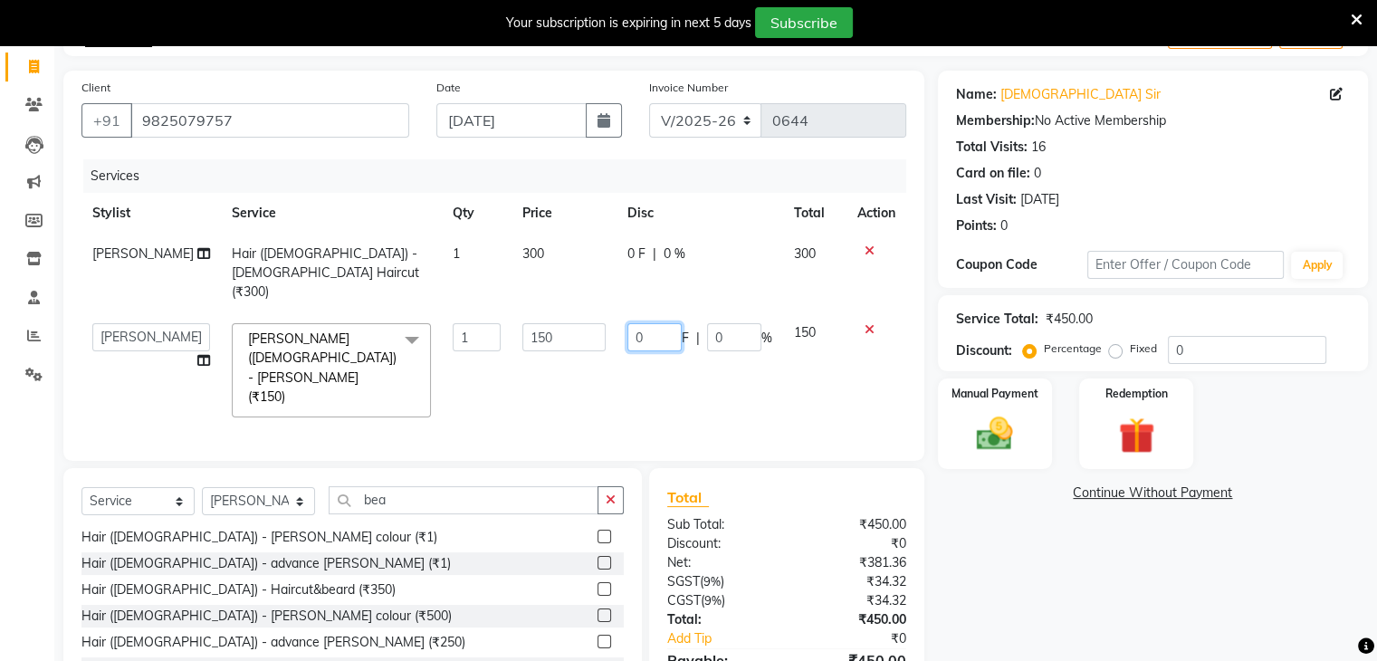
click at [662, 323] on input "0" at bounding box center [654, 337] width 54 height 28
type input "050"
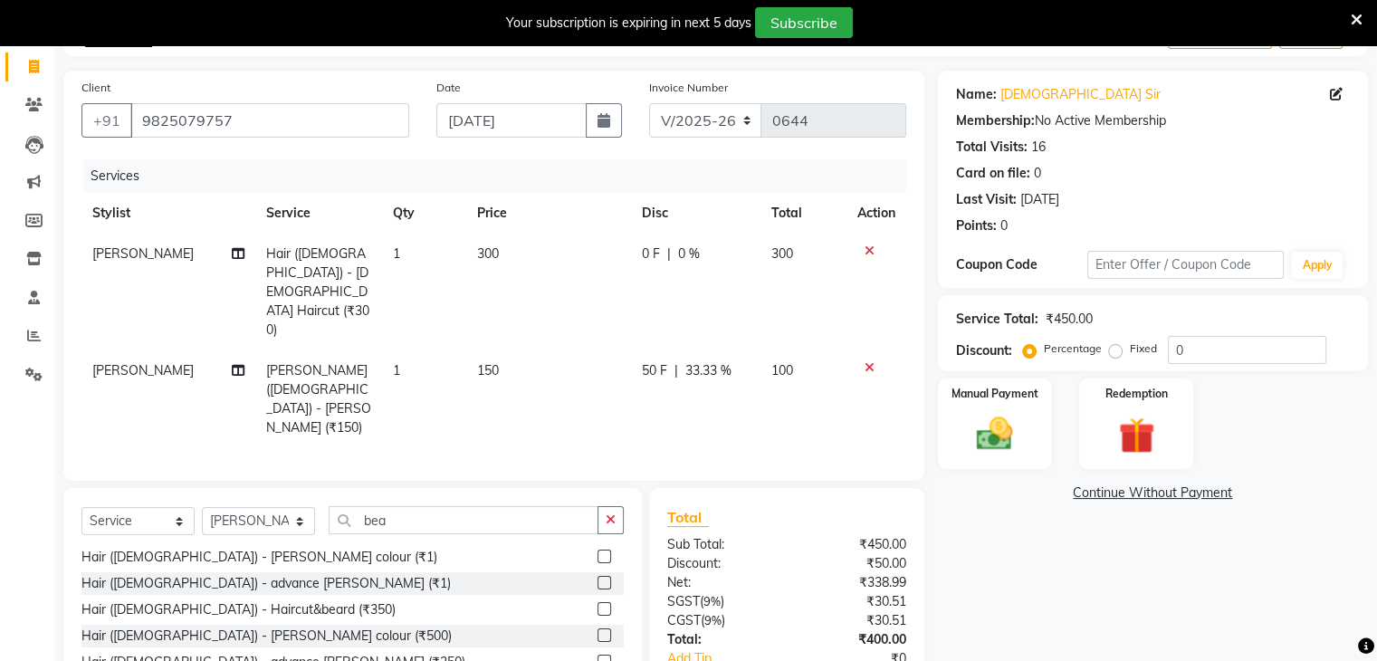
click at [731, 350] on td "50 F | 33.33 %" at bounding box center [695, 399] width 129 height 98
select select "30301"
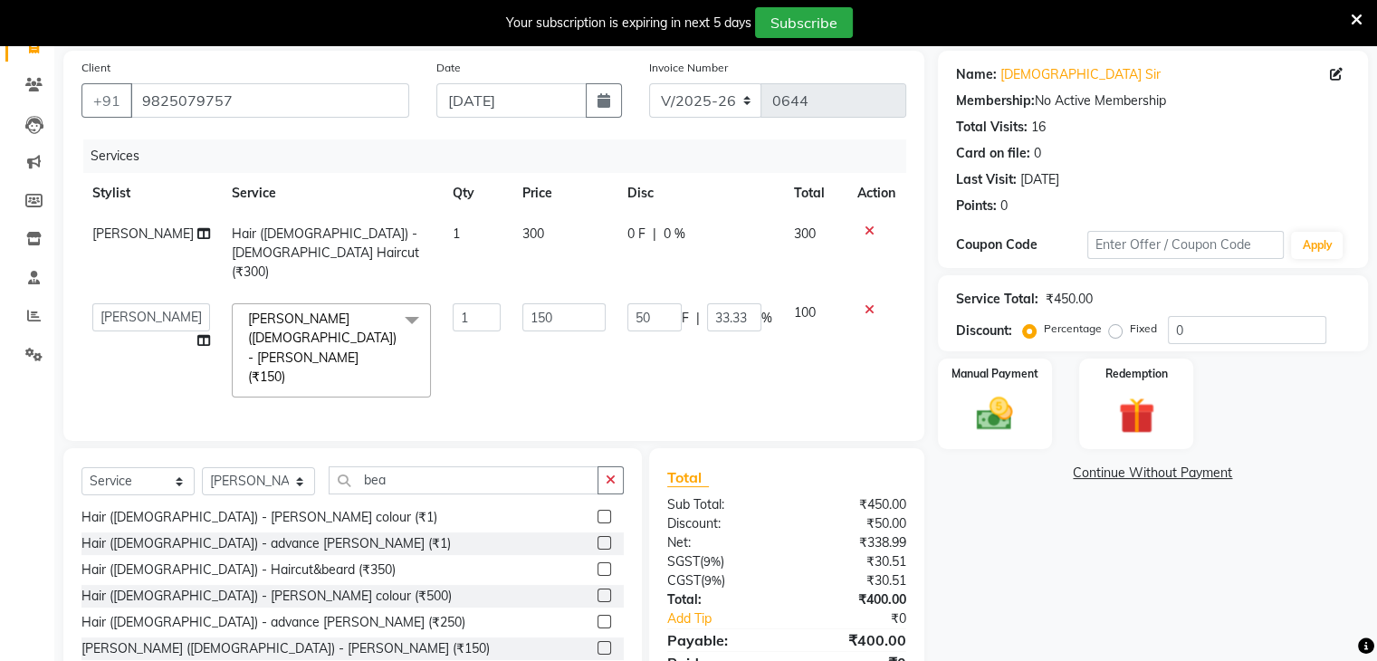
scroll to position [148, 0]
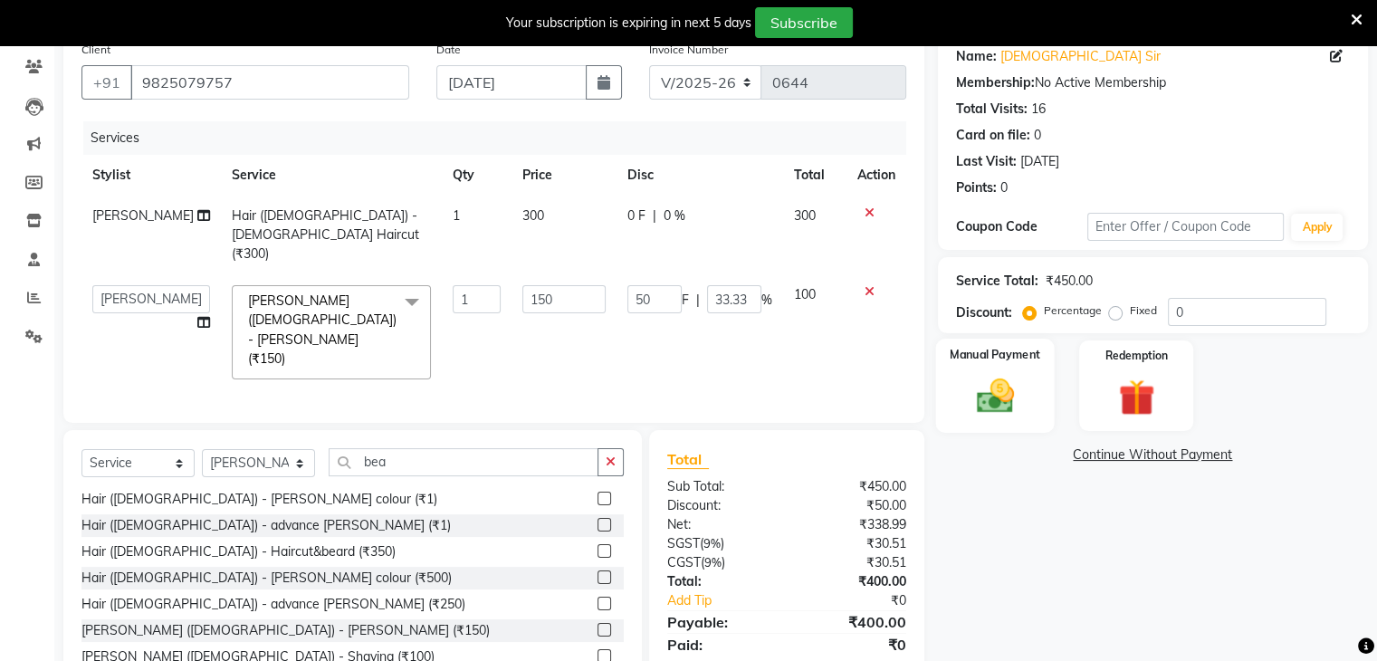
click at [951, 375] on div "Manual Payment" at bounding box center [994, 385] width 119 height 93
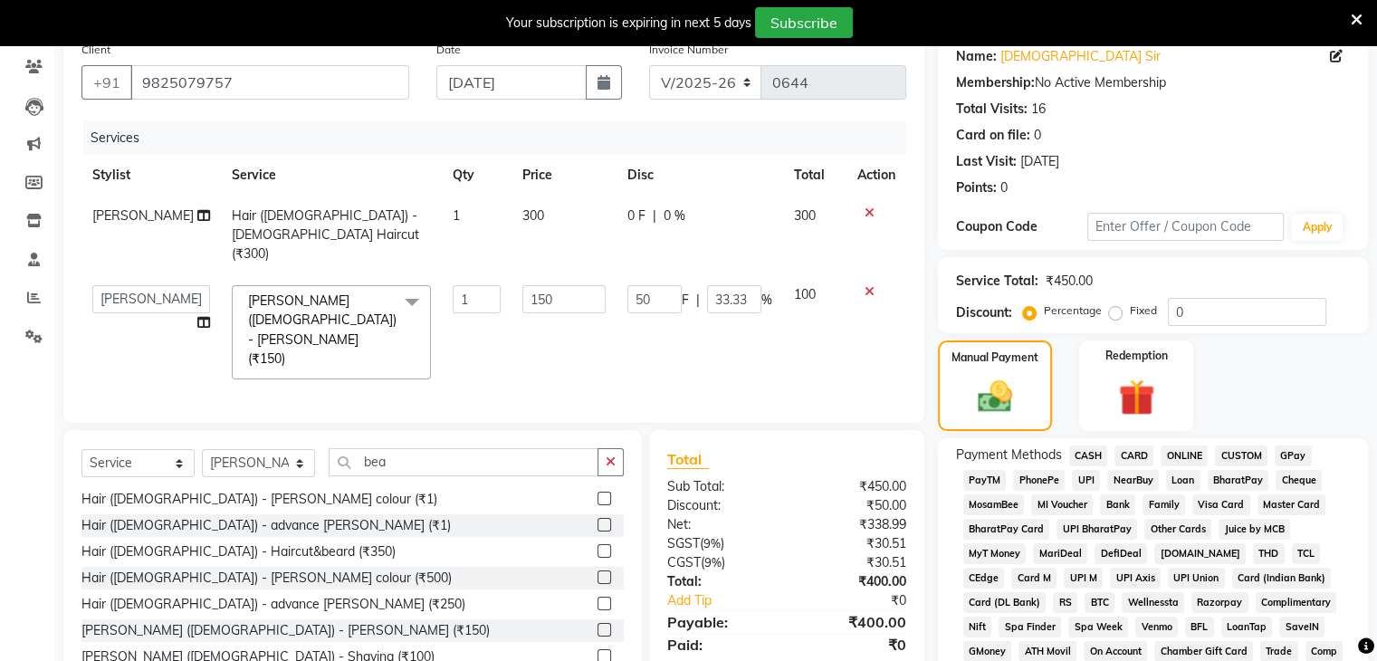
click at [951, 440] on span "ONLINE" at bounding box center [1183, 455] width 47 height 21
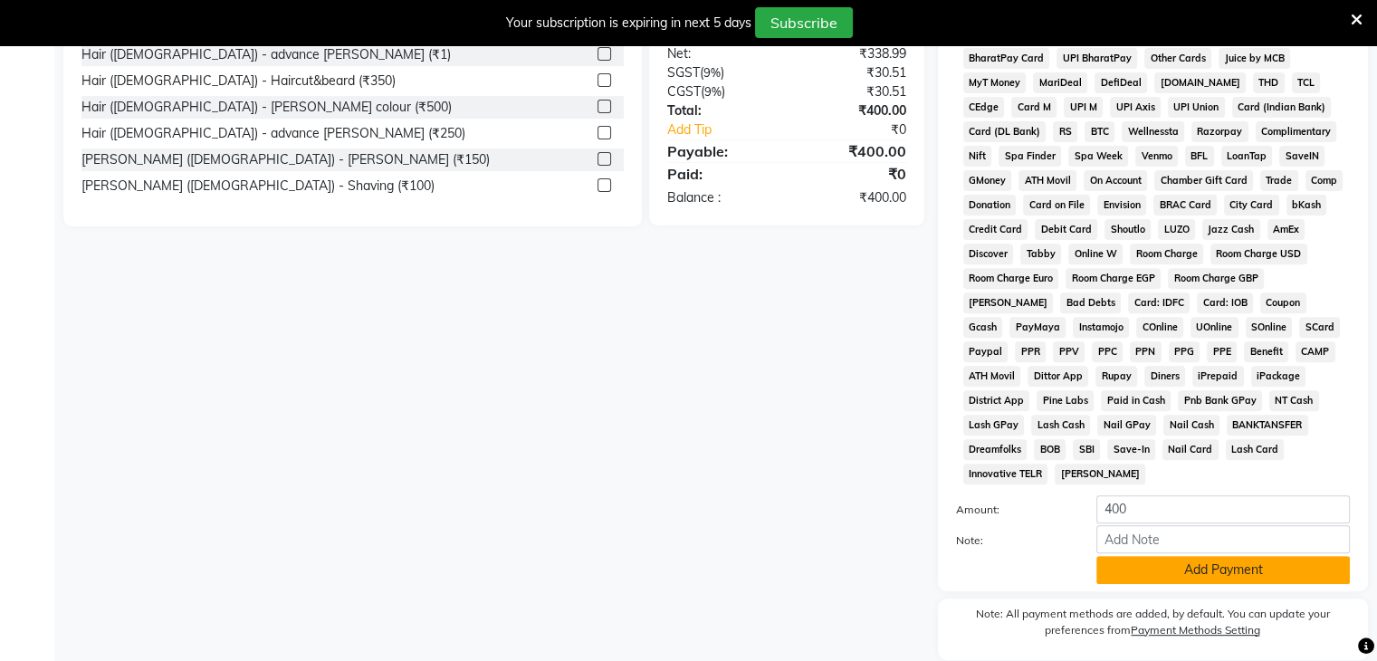
scroll to position [673, 0]
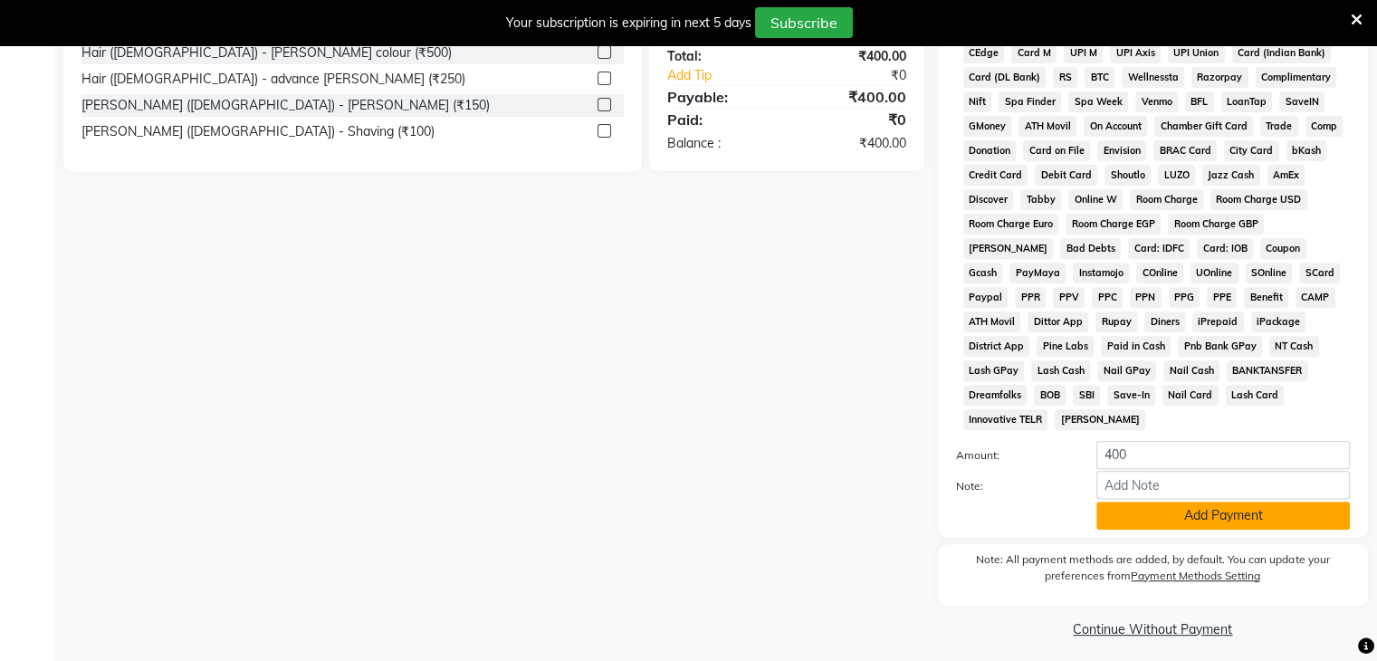
click at [951, 440] on button "Add Payment" at bounding box center [1222, 515] width 253 height 28
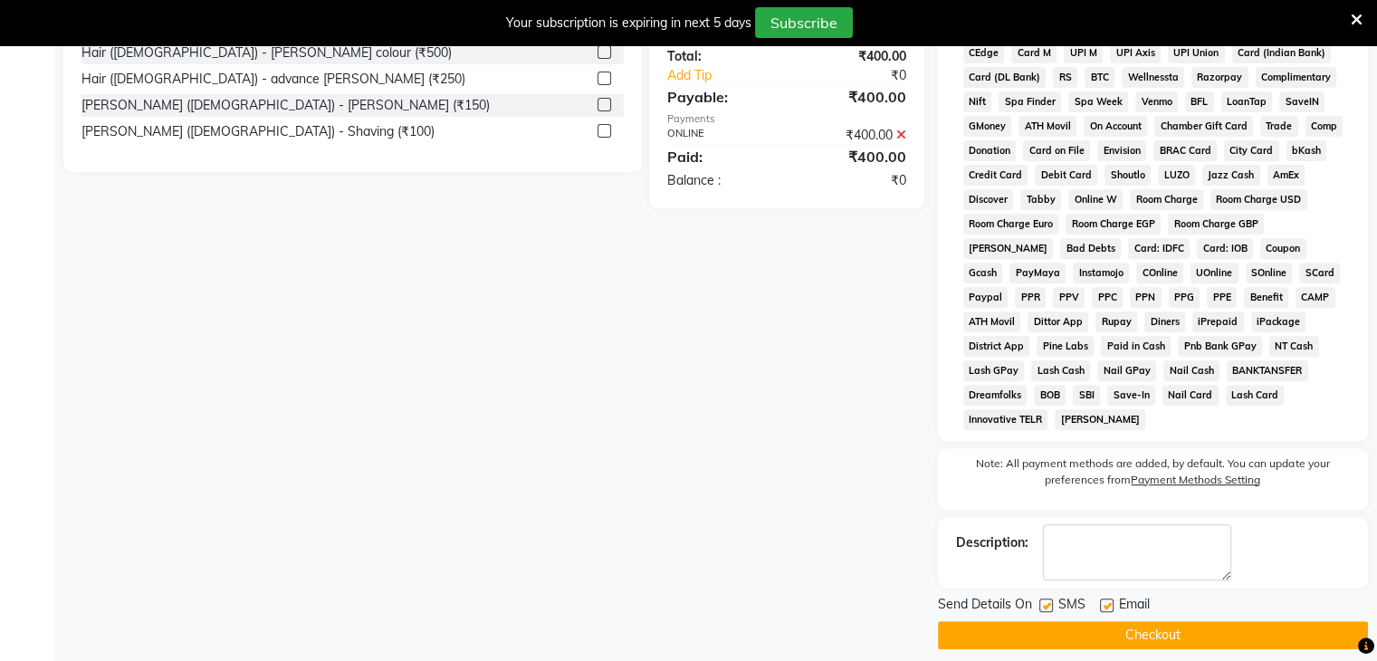
click at [951, 440] on label at bounding box center [1046, 605] width 14 height 14
click at [951, 440] on input "checkbox" at bounding box center [1045, 606] width 12 height 12
checkbox input "false"
click at [951, 440] on label at bounding box center [1107, 605] width 14 height 14
click at [951, 440] on input "checkbox" at bounding box center [1106, 606] width 12 height 12
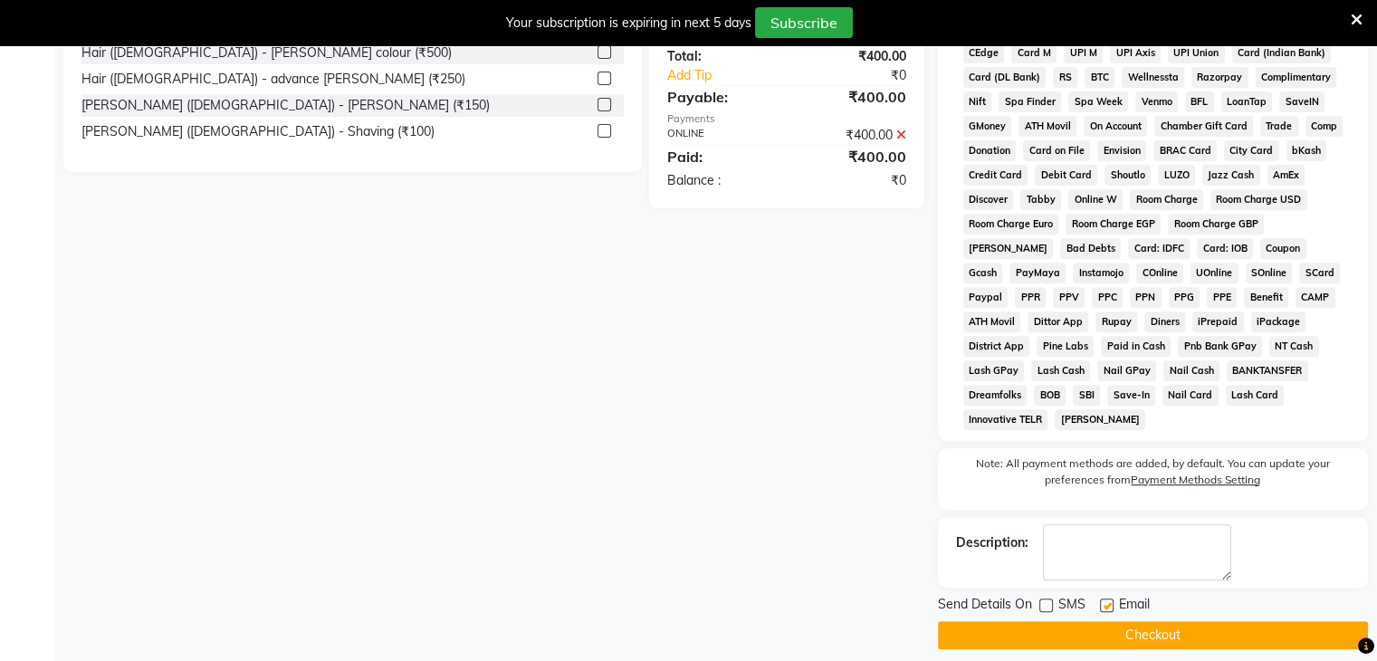
checkbox input "false"
click at [951, 440] on button "Checkout" at bounding box center [1153, 635] width 430 height 28
